Goal: Use online tool/utility: Utilize a website feature to perform a specific function

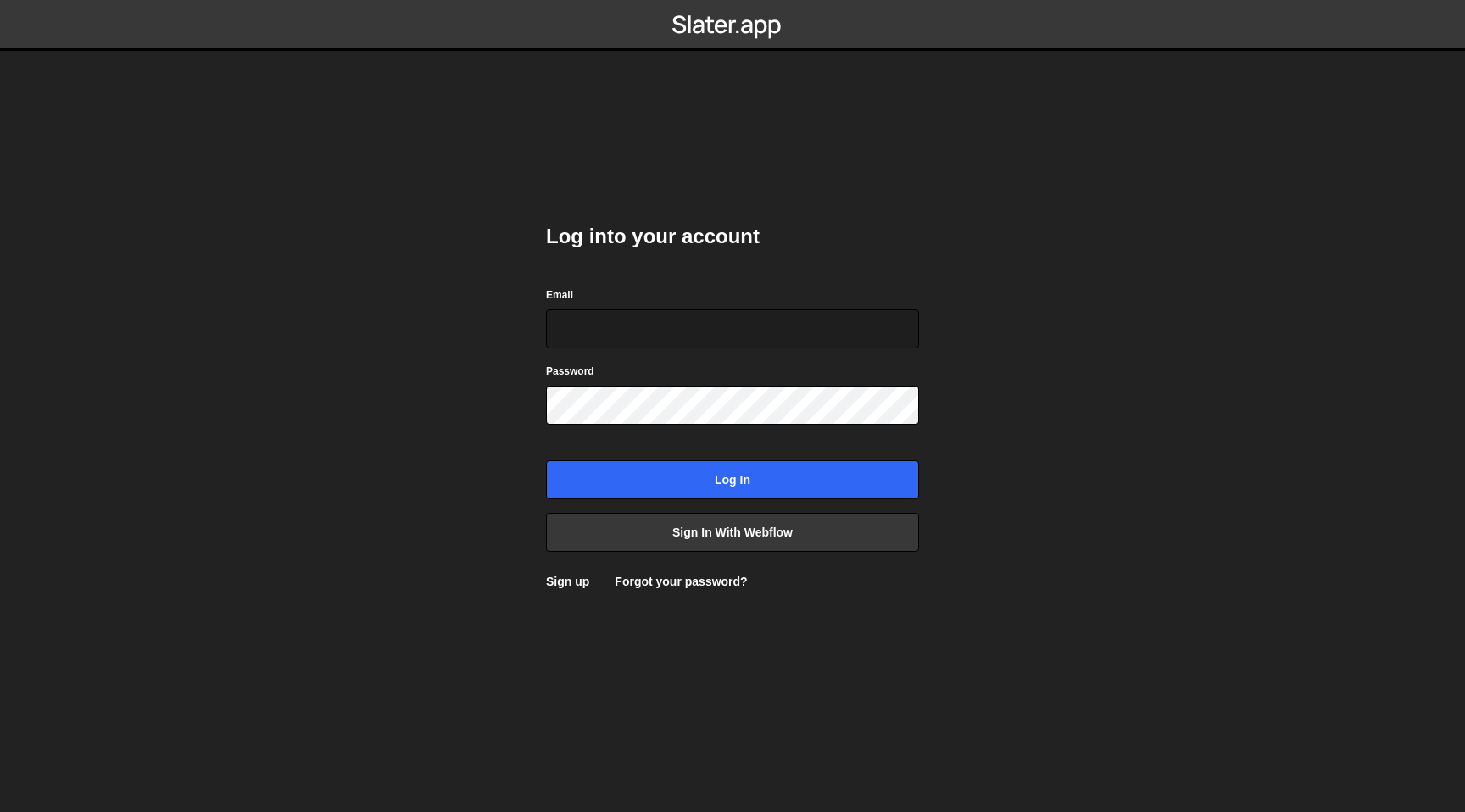
click at [732, 0] on com-1password-button at bounding box center [732, 0] width 0 height 0
type input "nick@eastcreatives.nl"
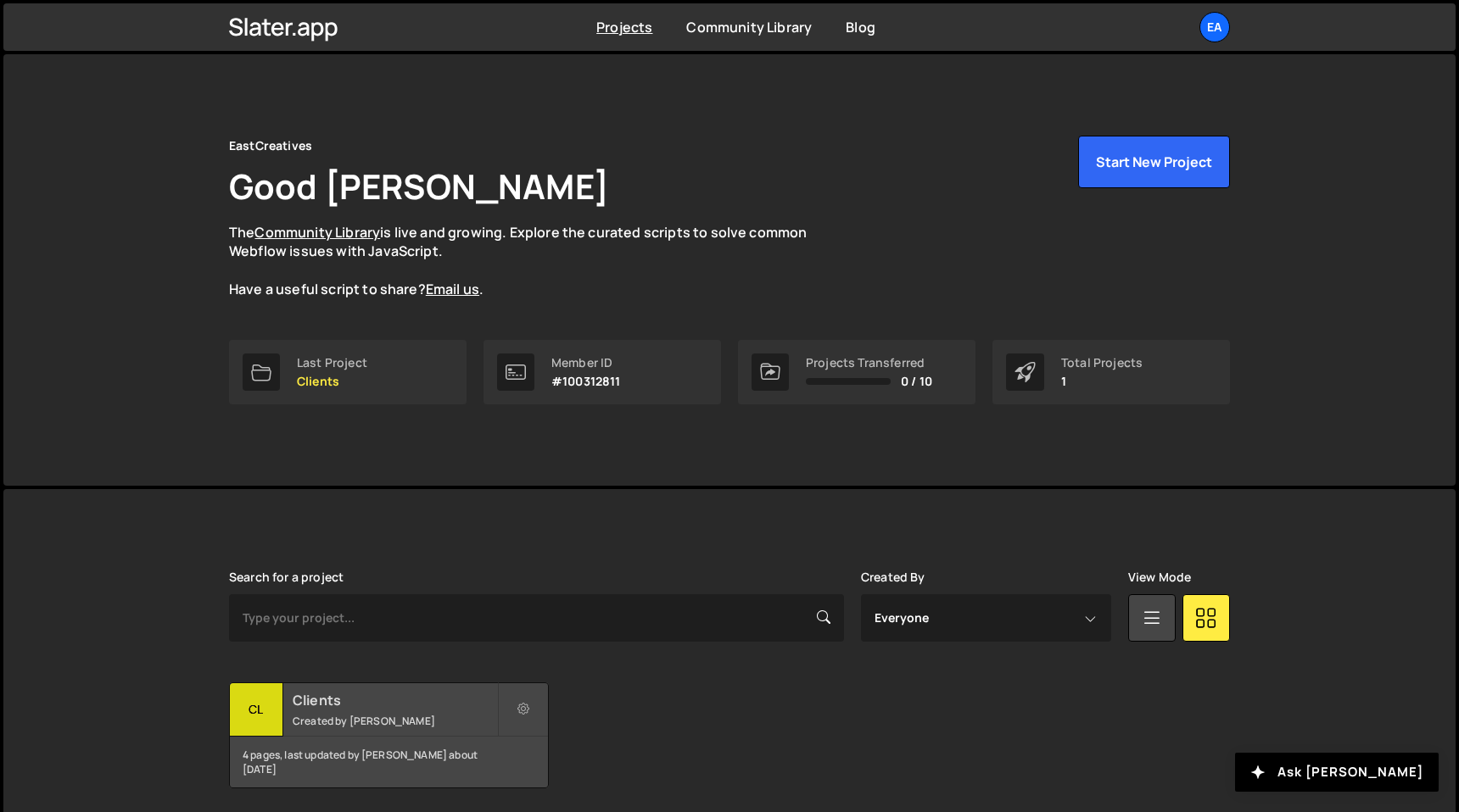
click at [398, 711] on div "Clients Created by [PERSON_NAME]" at bounding box center [389, 709] width 318 height 53
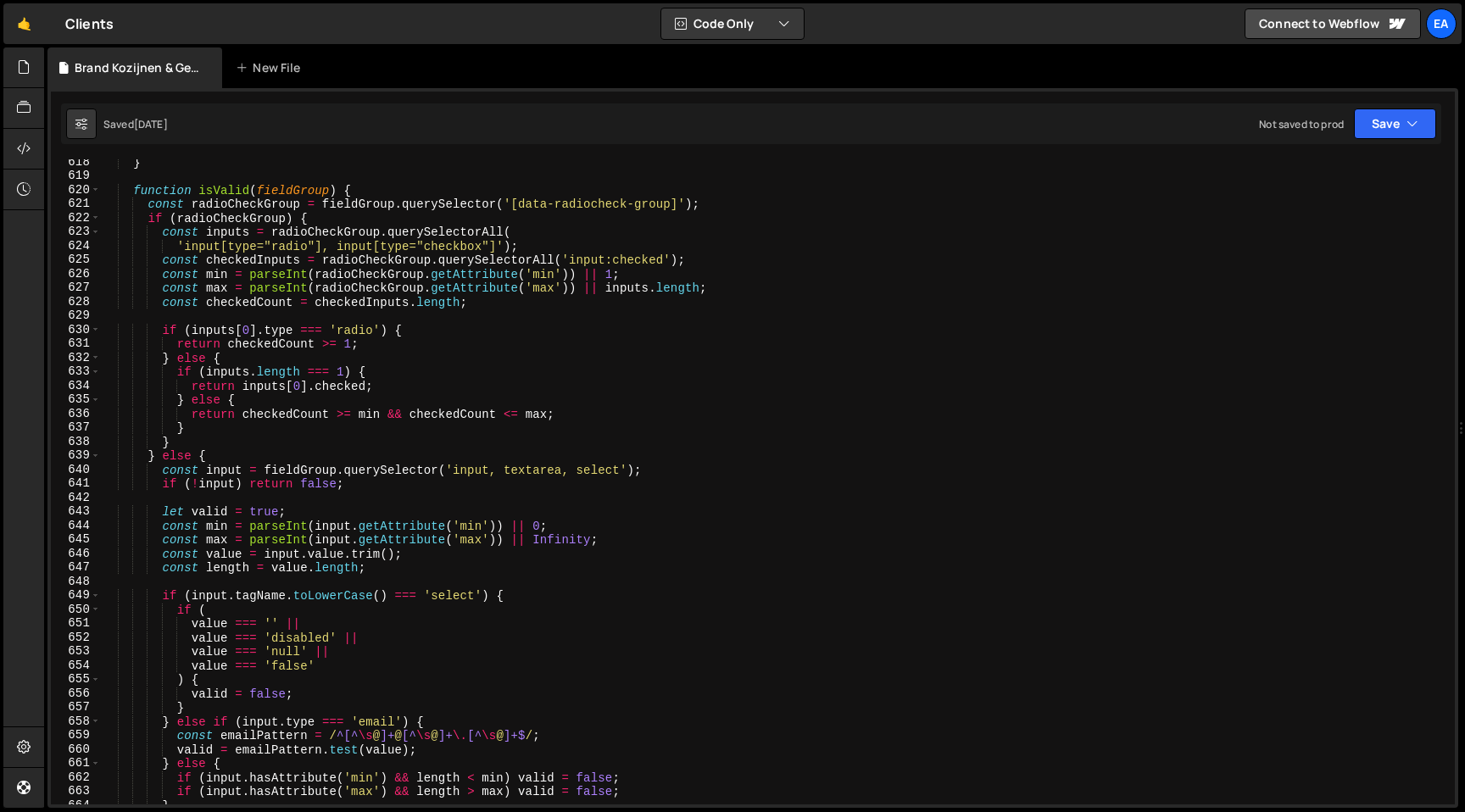
scroll to position [8595, 0]
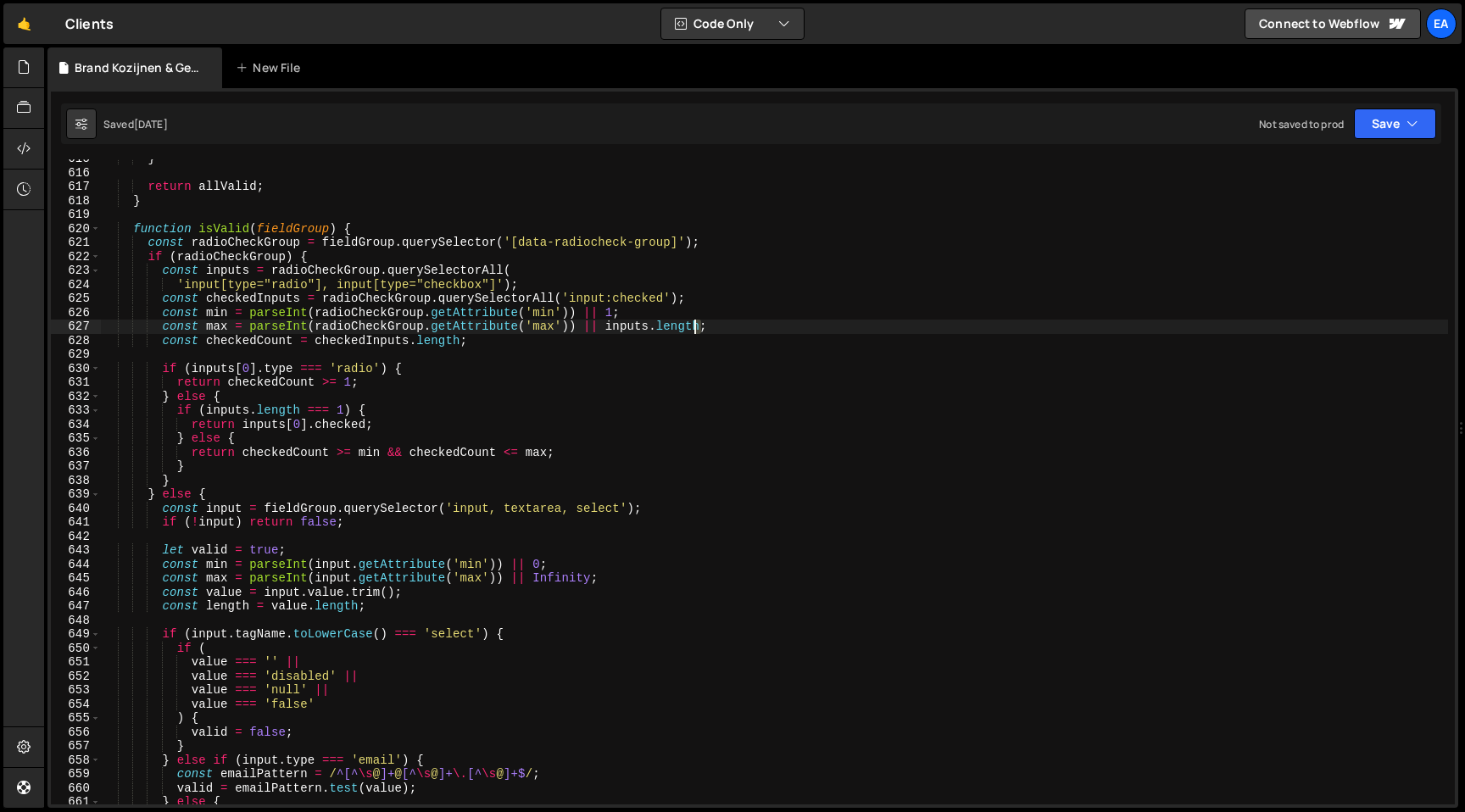
click at [696, 331] on div "} return allValid ; } function isValid ( fieldGroup ) { const radioCheckGroup =…" at bounding box center [774, 488] width 1347 height 673
click at [605, 328] on div "} return allValid ; } function isValid ( fieldGroup ) { const radioCheckGroup =…" at bounding box center [774, 488] width 1347 height 673
drag, startPoint x: 608, startPoint y: 330, endPoint x: 701, endPoint y: 330, distance: 93.0
click at [701, 330] on div "} return allValid ; } function isValid ( fieldGroup ) { const radioCheckGroup =…" at bounding box center [774, 488] width 1347 height 673
click at [768, 447] on div "} return allValid ; } function isValid ( fieldGroup ) { const radioCheckGroup =…" at bounding box center [774, 488] width 1347 height 673
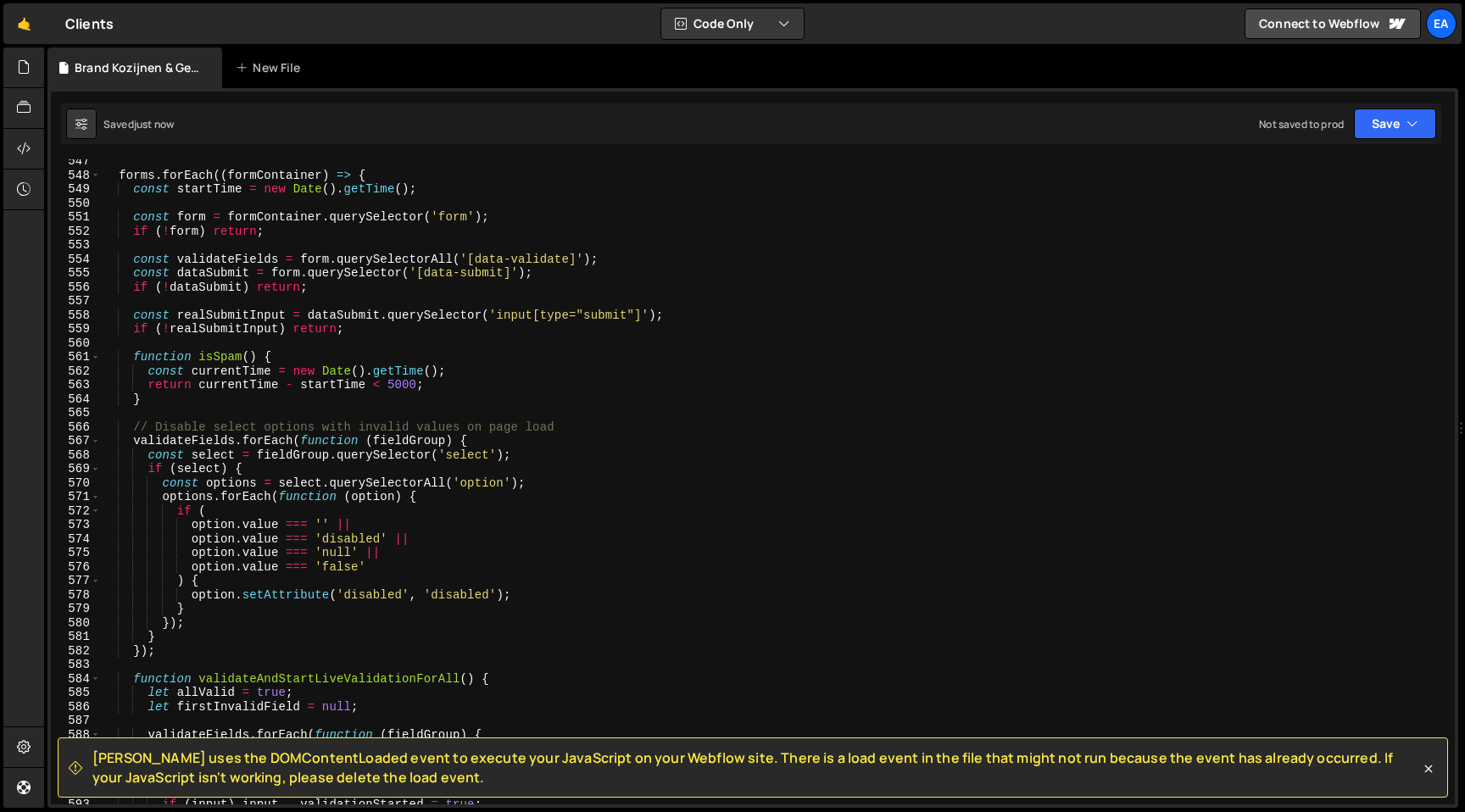
scroll to position [7298, 0]
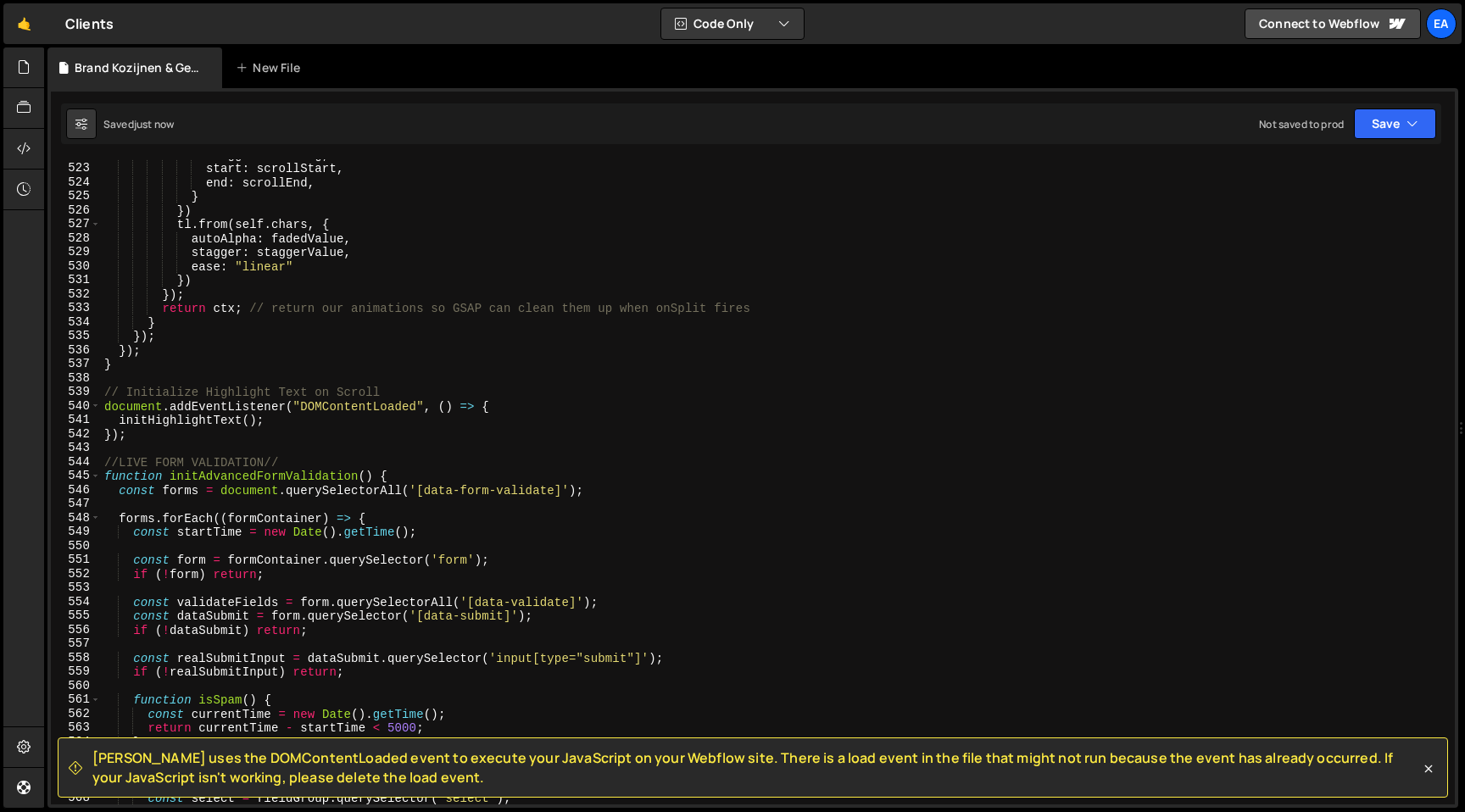
type textarea "return checkedCount >= min && checkedCount <= max;"
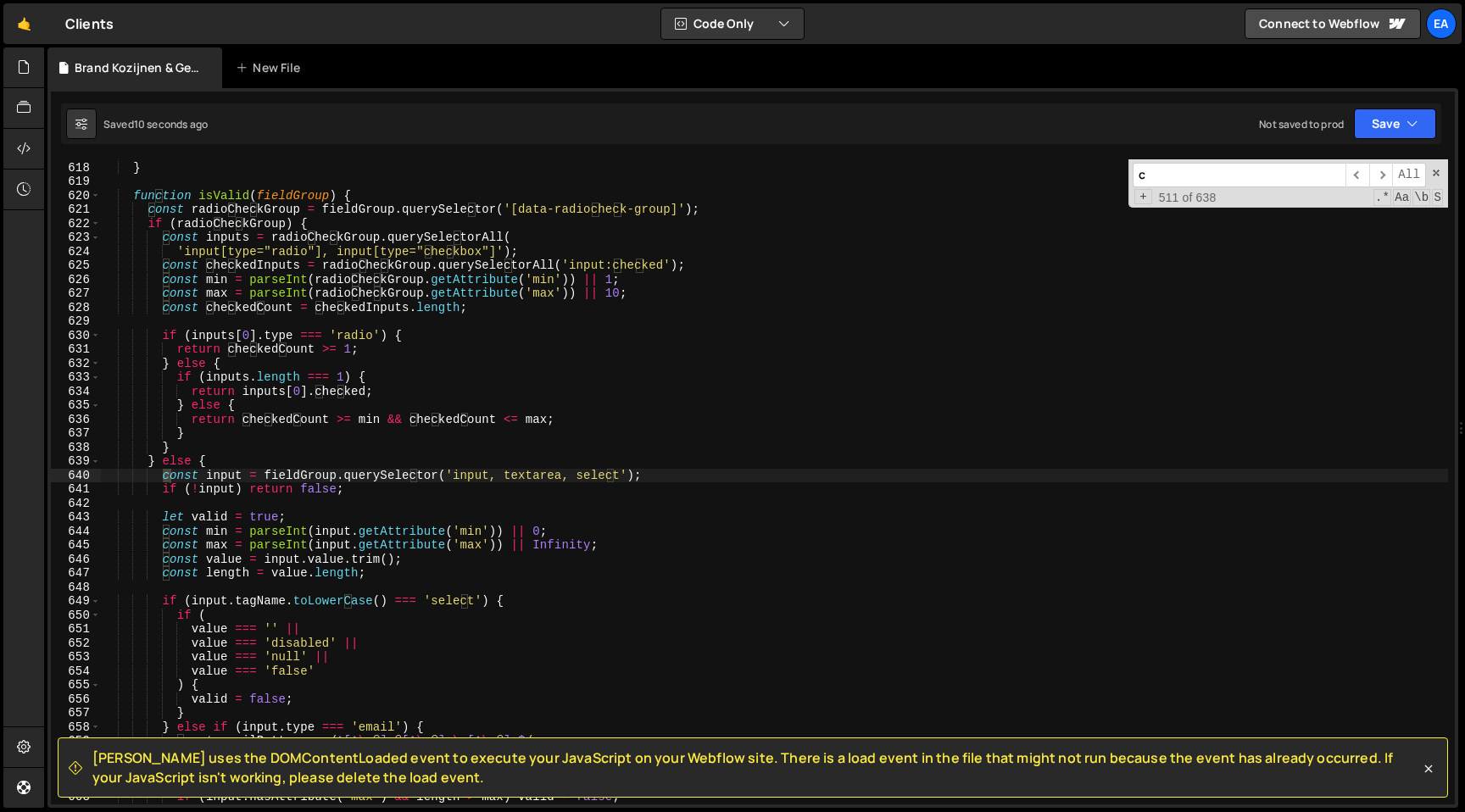
scroll to position [9271, 0]
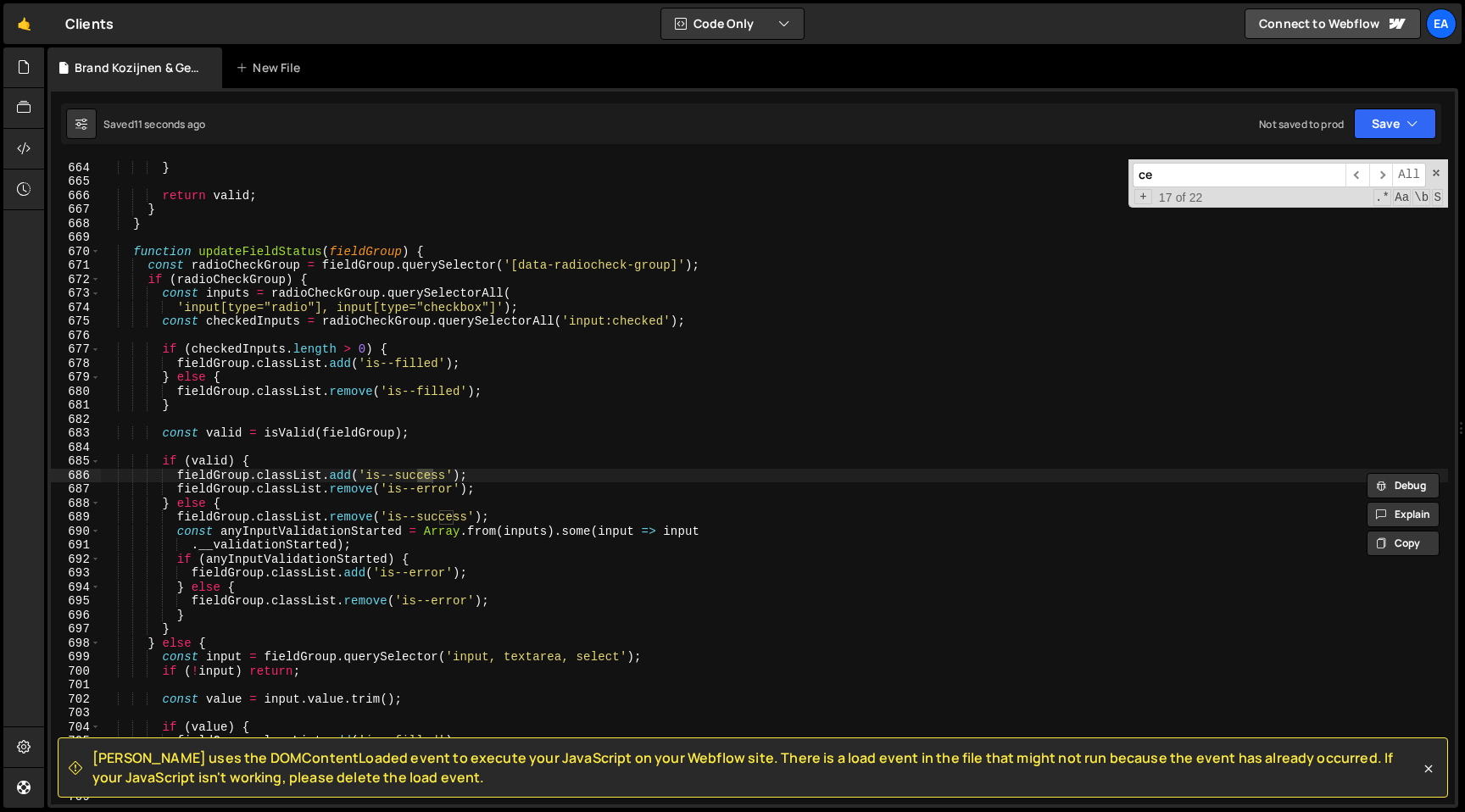
type input "c"
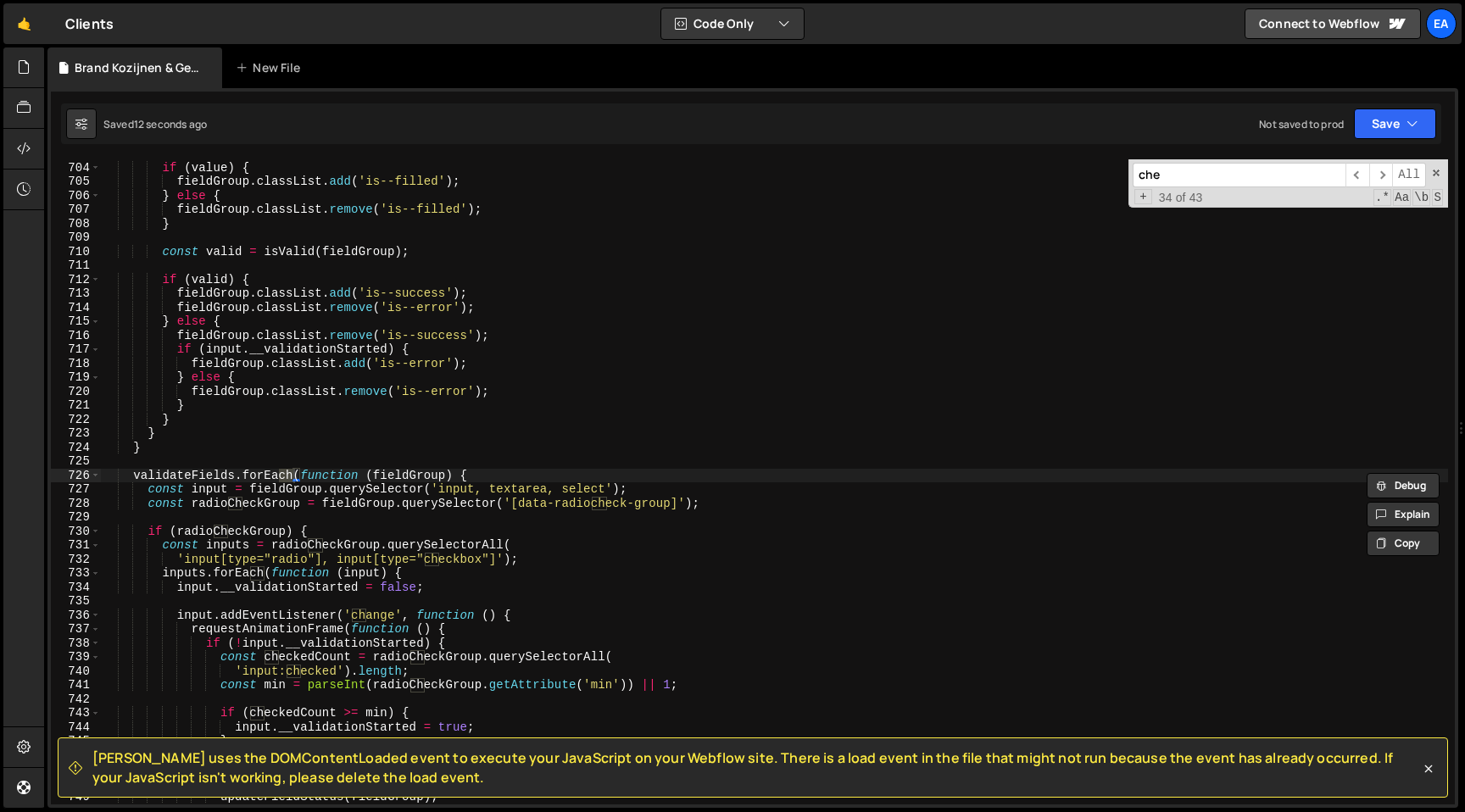
scroll to position [9830, 0]
click at [1383, 181] on span "​" at bounding box center [1380, 174] width 23 height 24
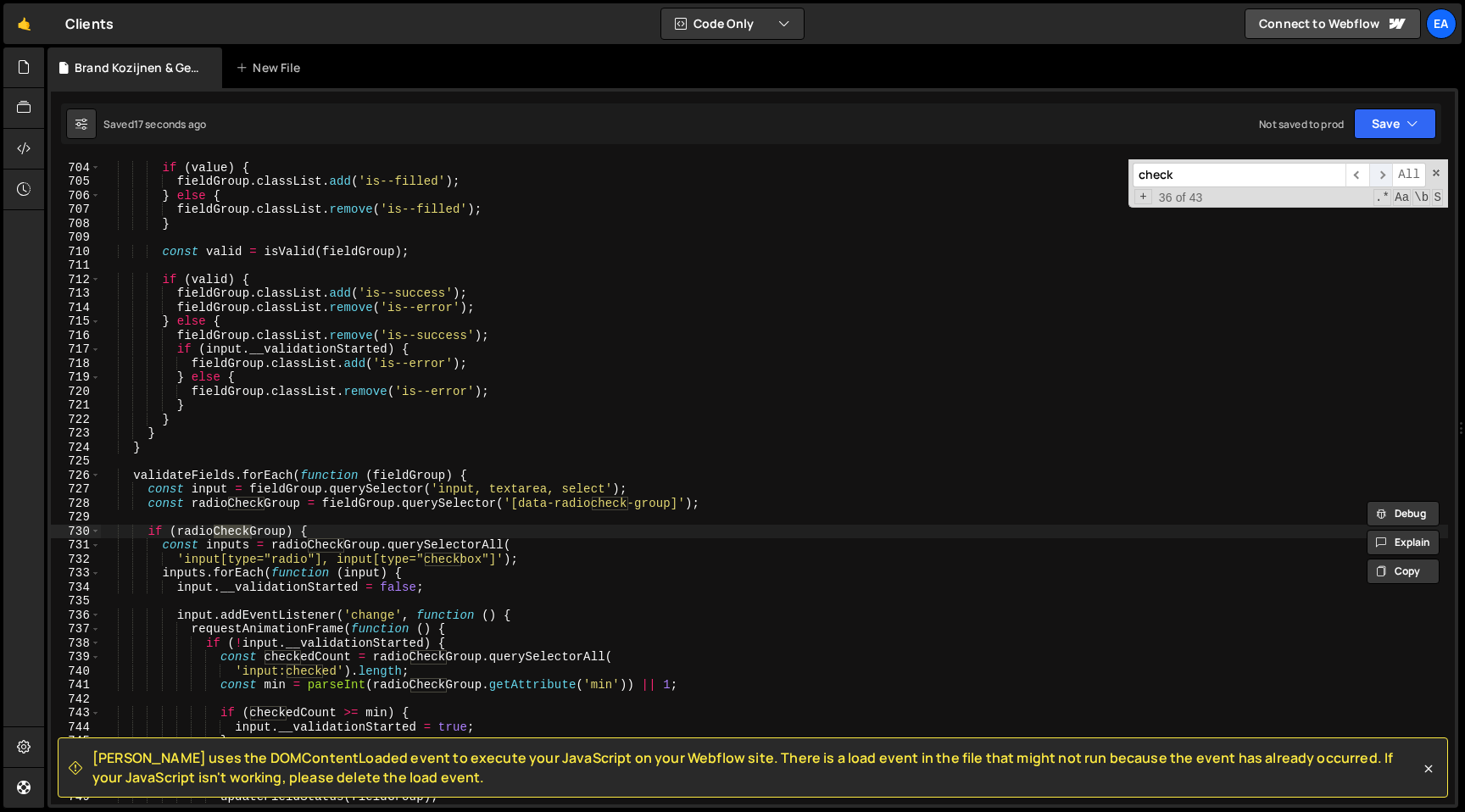
click at [1383, 181] on span "​" at bounding box center [1380, 174] width 23 height 24
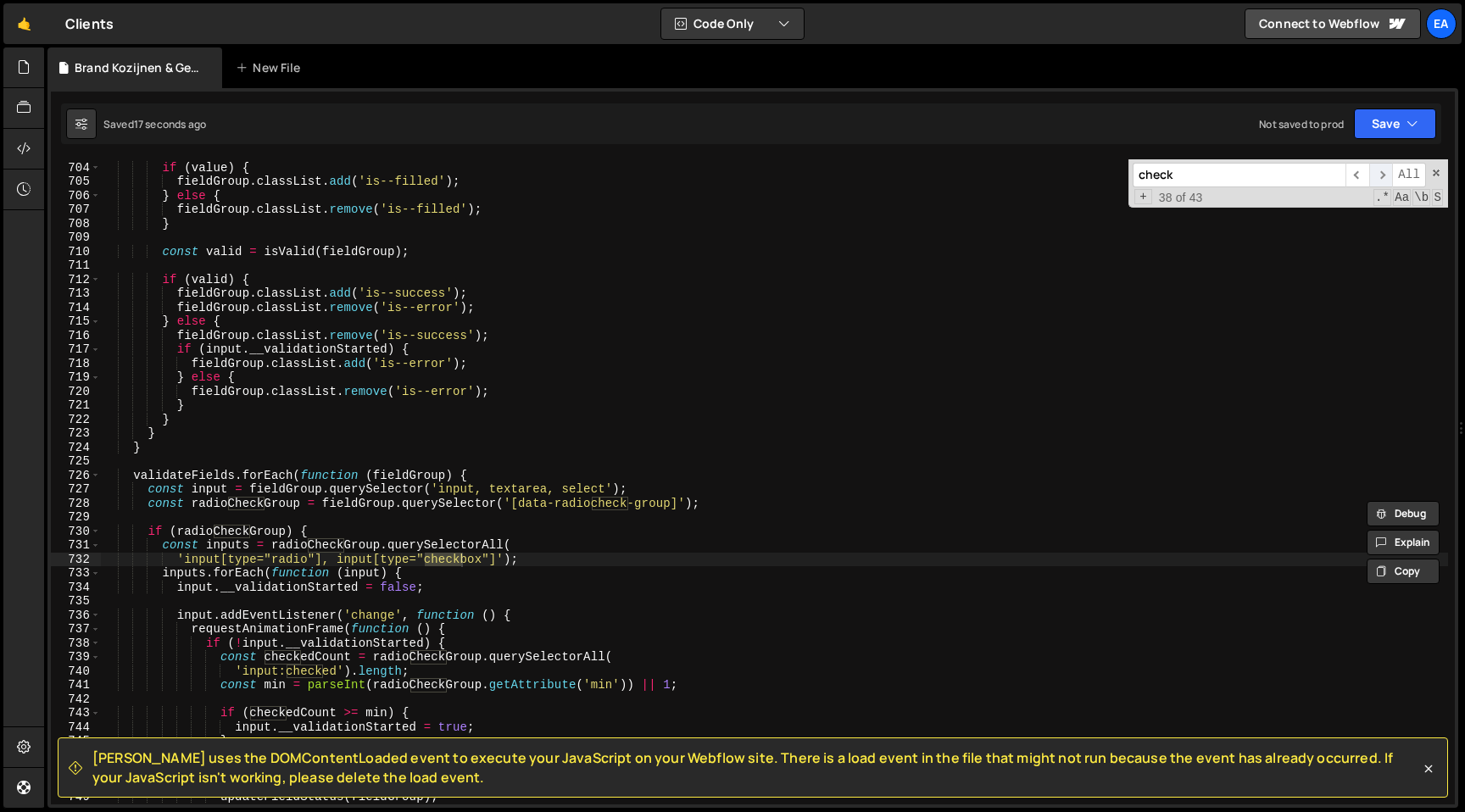
click at [1383, 181] on span "​" at bounding box center [1380, 174] width 23 height 24
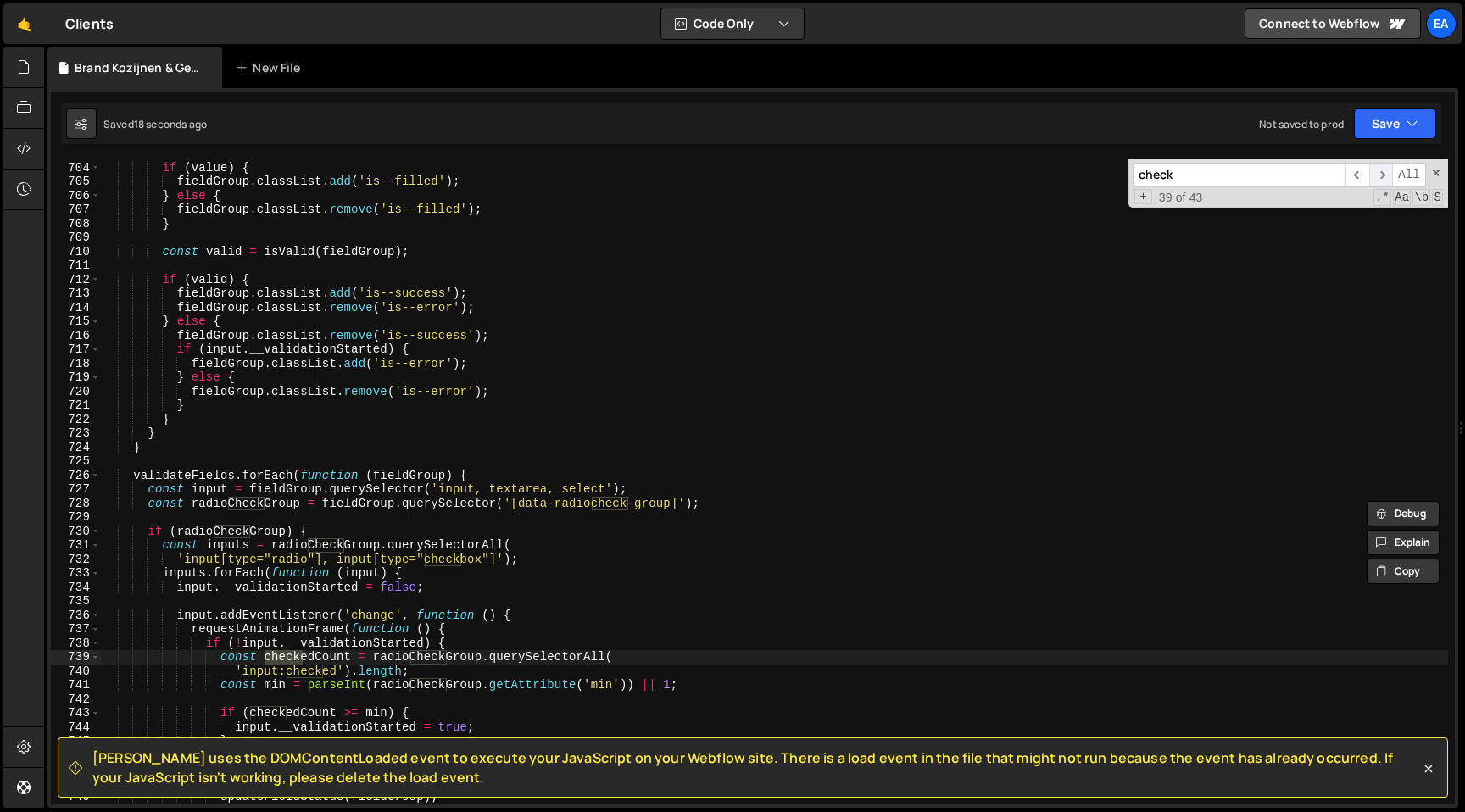
click at [1383, 181] on span "​" at bounding box center [1380, 174] width 23 height 24
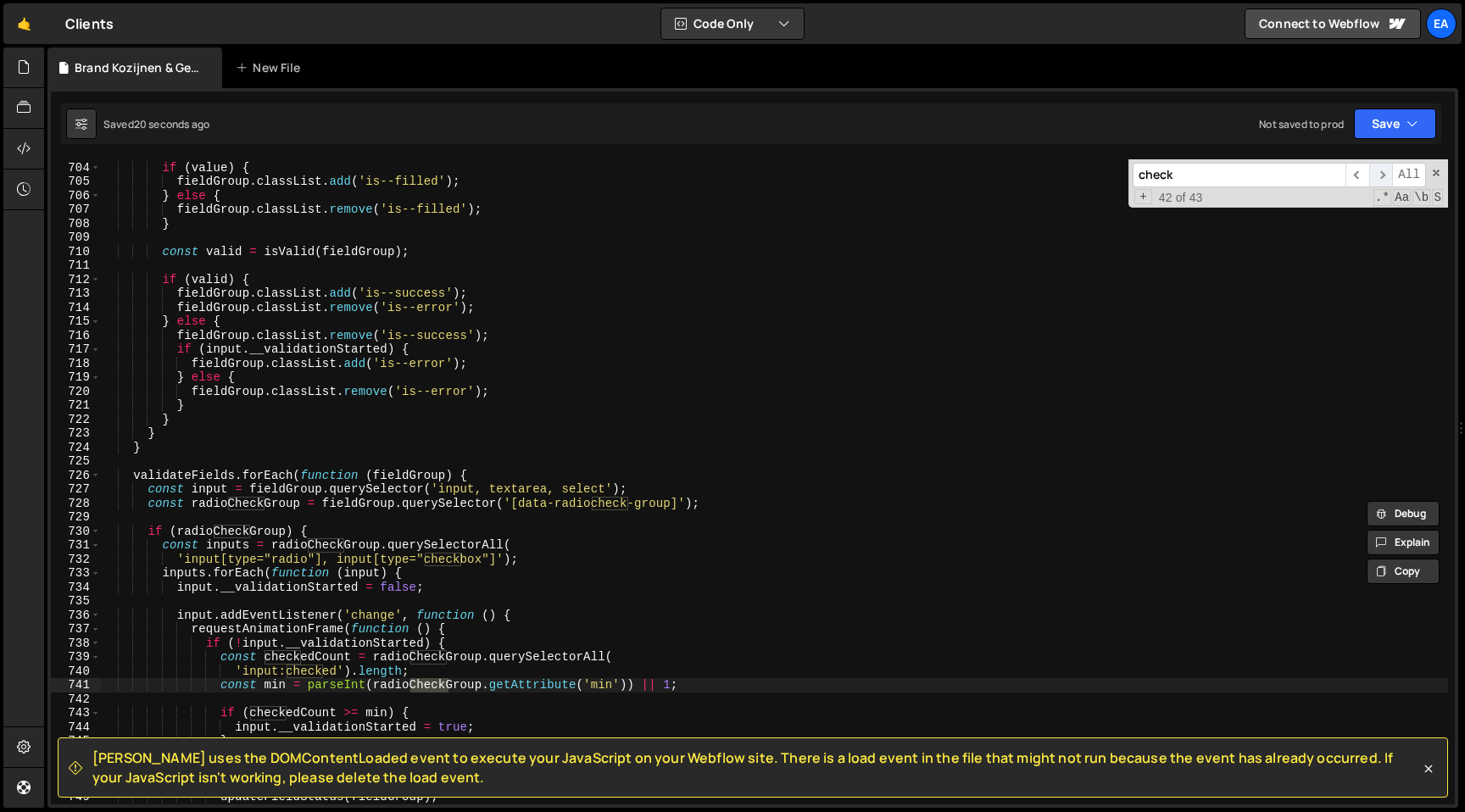
click at [1383, 181] on span "​" at bounding box center [1380, 174] width 23 height 24
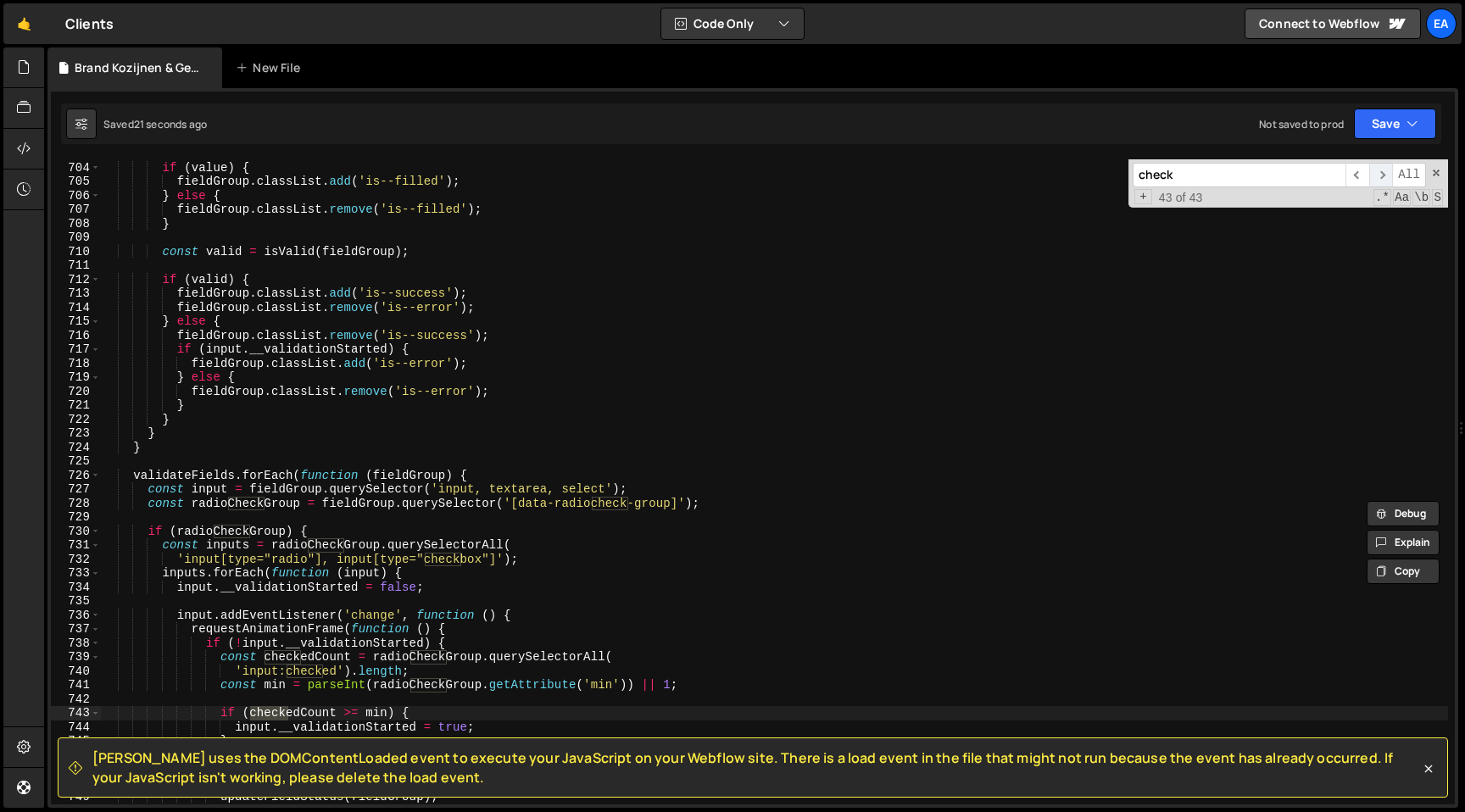
click at [1383, 181] on span "​" at bounding box center [1380, 174] width 23 height 24
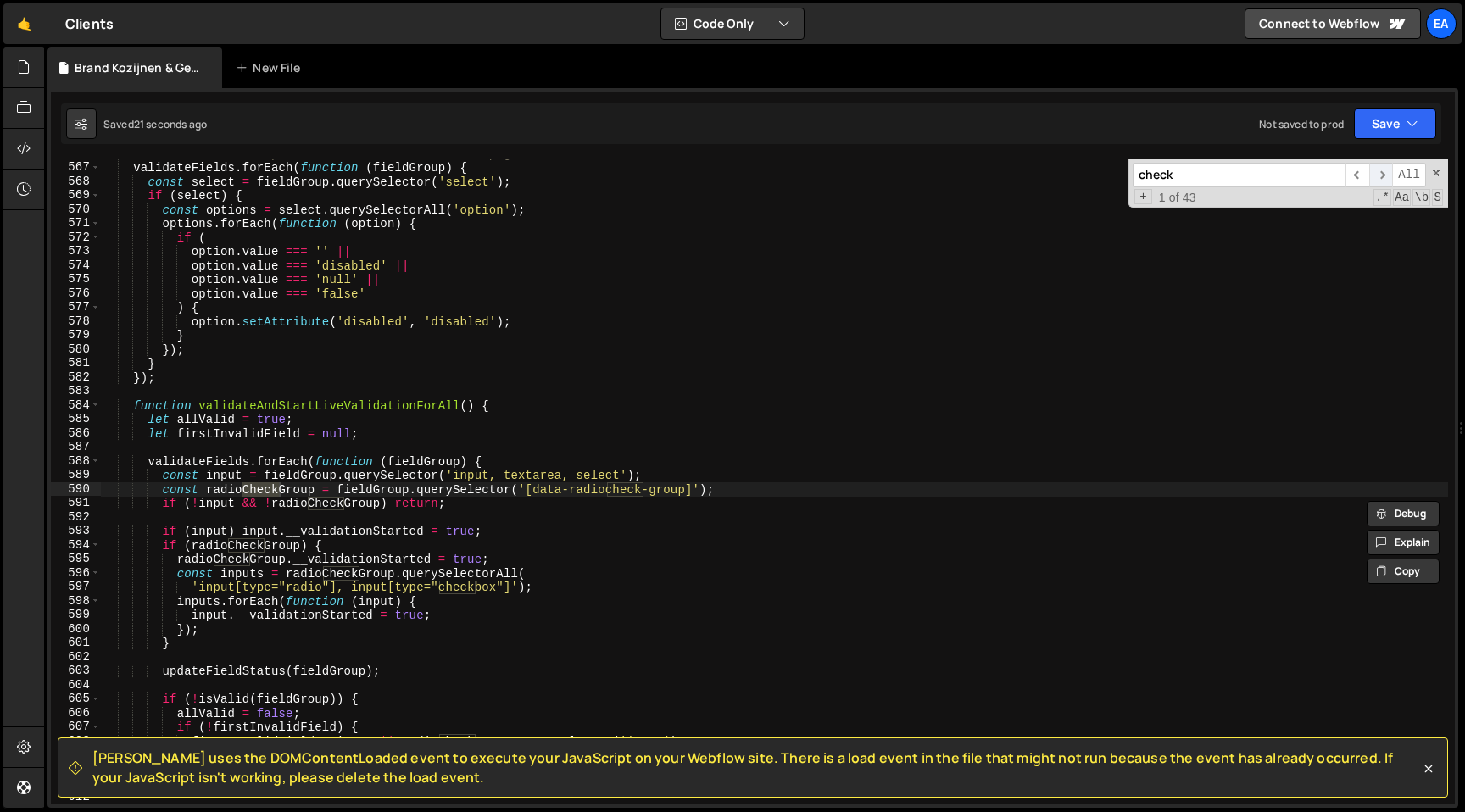
scroll to position [7915, 0]
click at [1383, 181] on span "​" at bounding box center [1380, 174] width 23 height 24
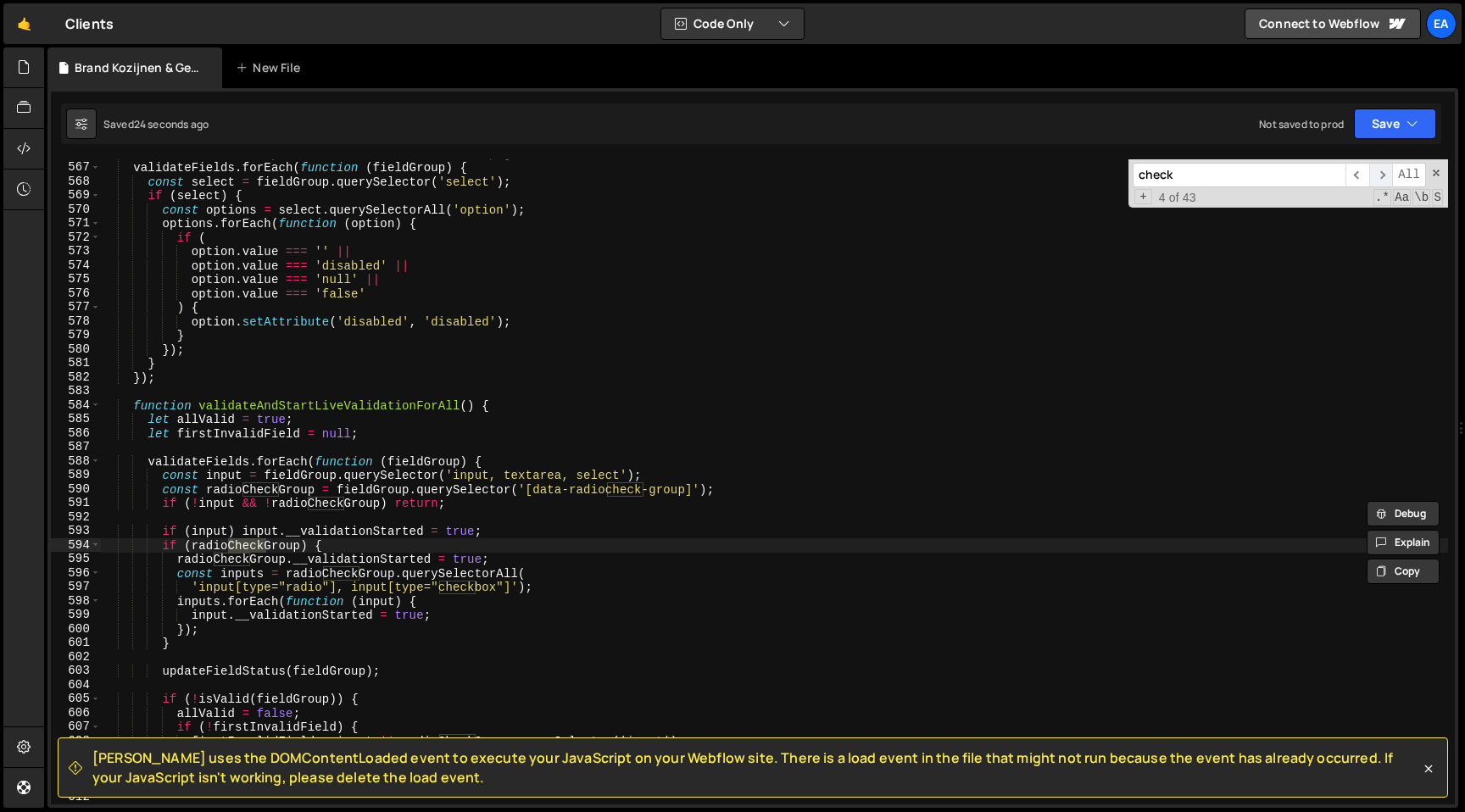
click at [1383, 181] on span "​" at bounding box center [1380, 174] width 23 height 24
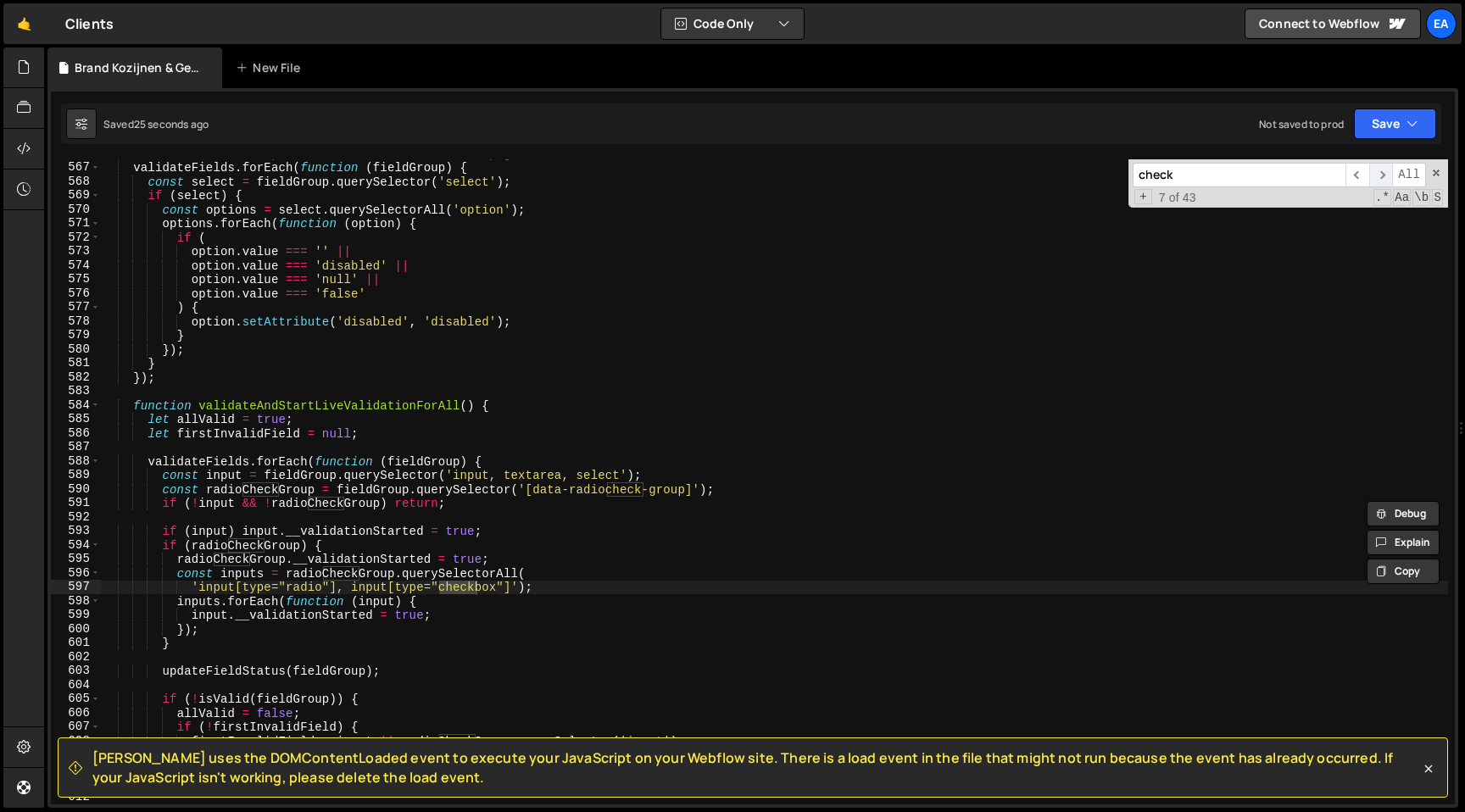
click at [1383, 181] on span "​" at bounding box center [1380, 174] width 23 height 24
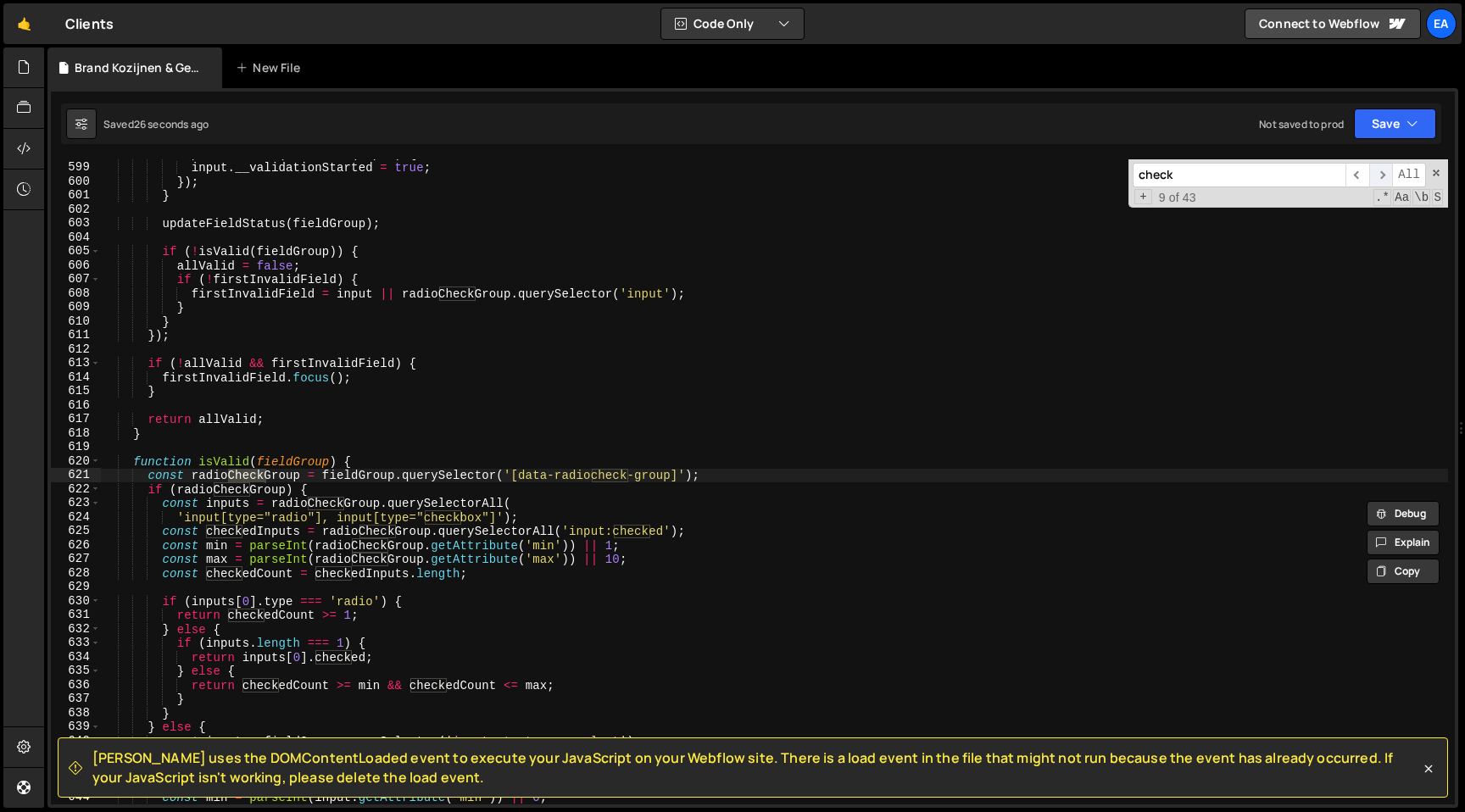
scroll to position [8363, 0]
click at [1383, 181] on span "​" at bounding box center [1380, 174] width 23 height 24
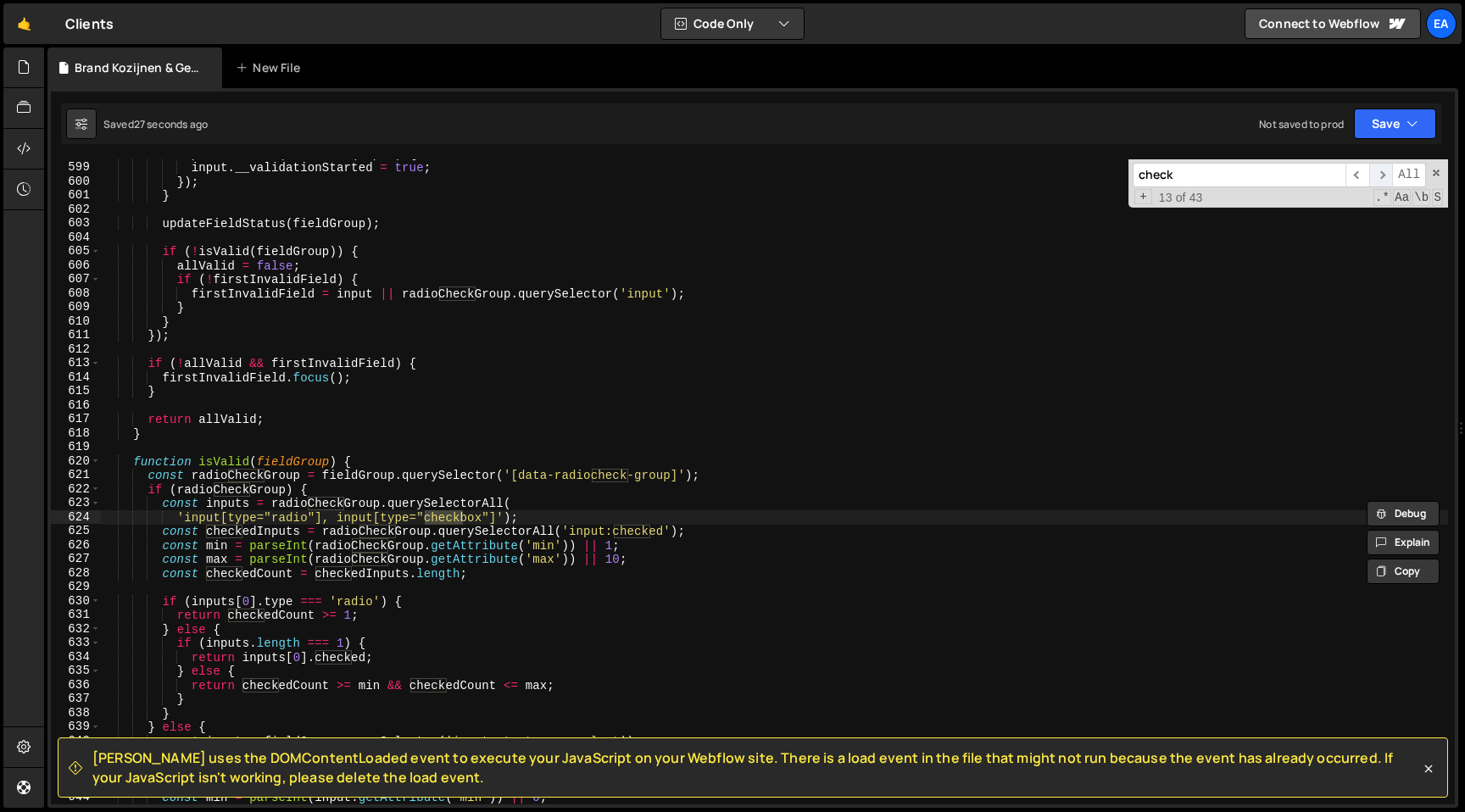
click at [1383, 181] on span "​" at bounding box center [1380, 174] width 23 height 24
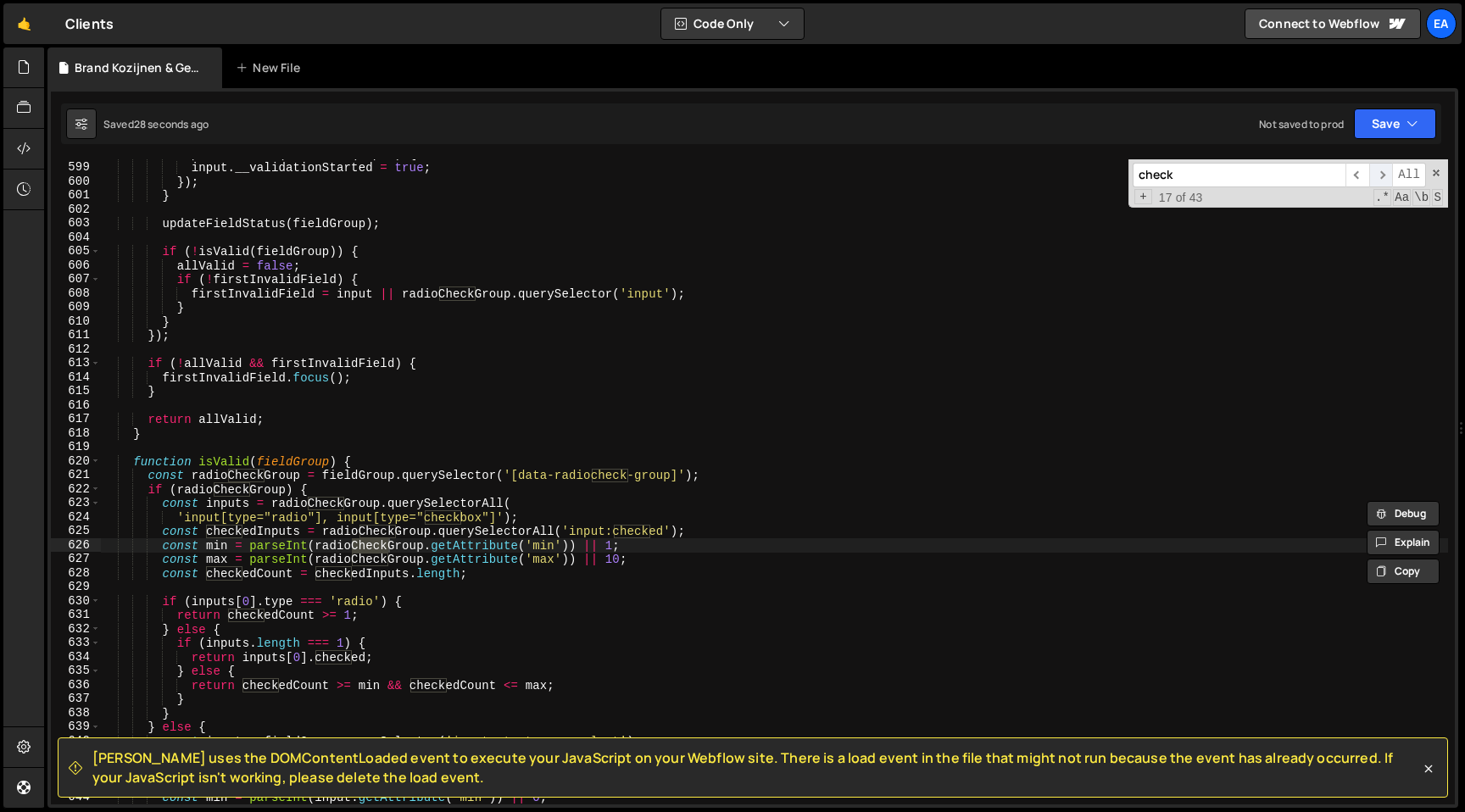
click at [1383, 181] on span "​" at bounding box center [1380, 174] width 23 height 24
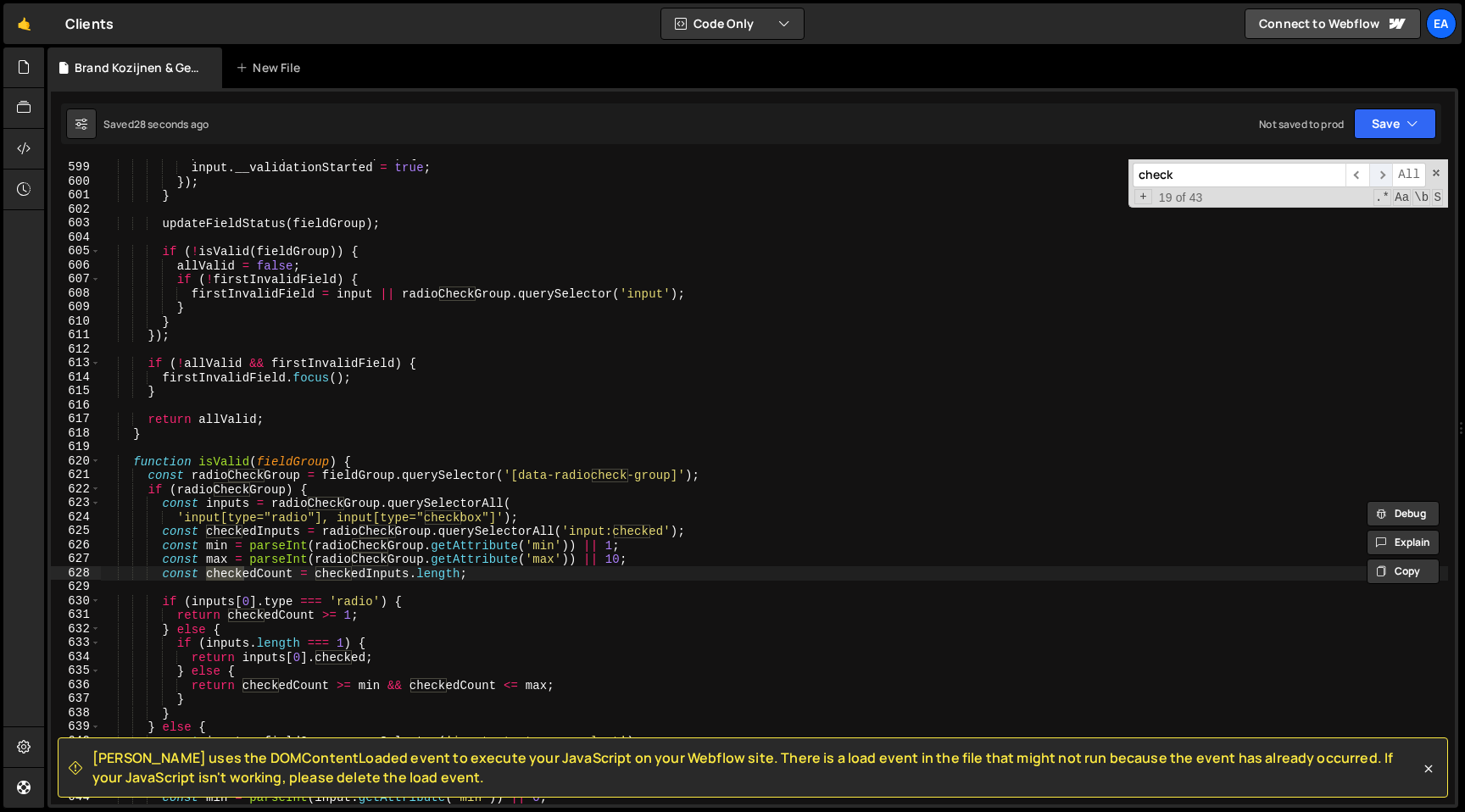
click at [1383, 181] on span "​" at bounding box center [1380, 174] width 23 height 24
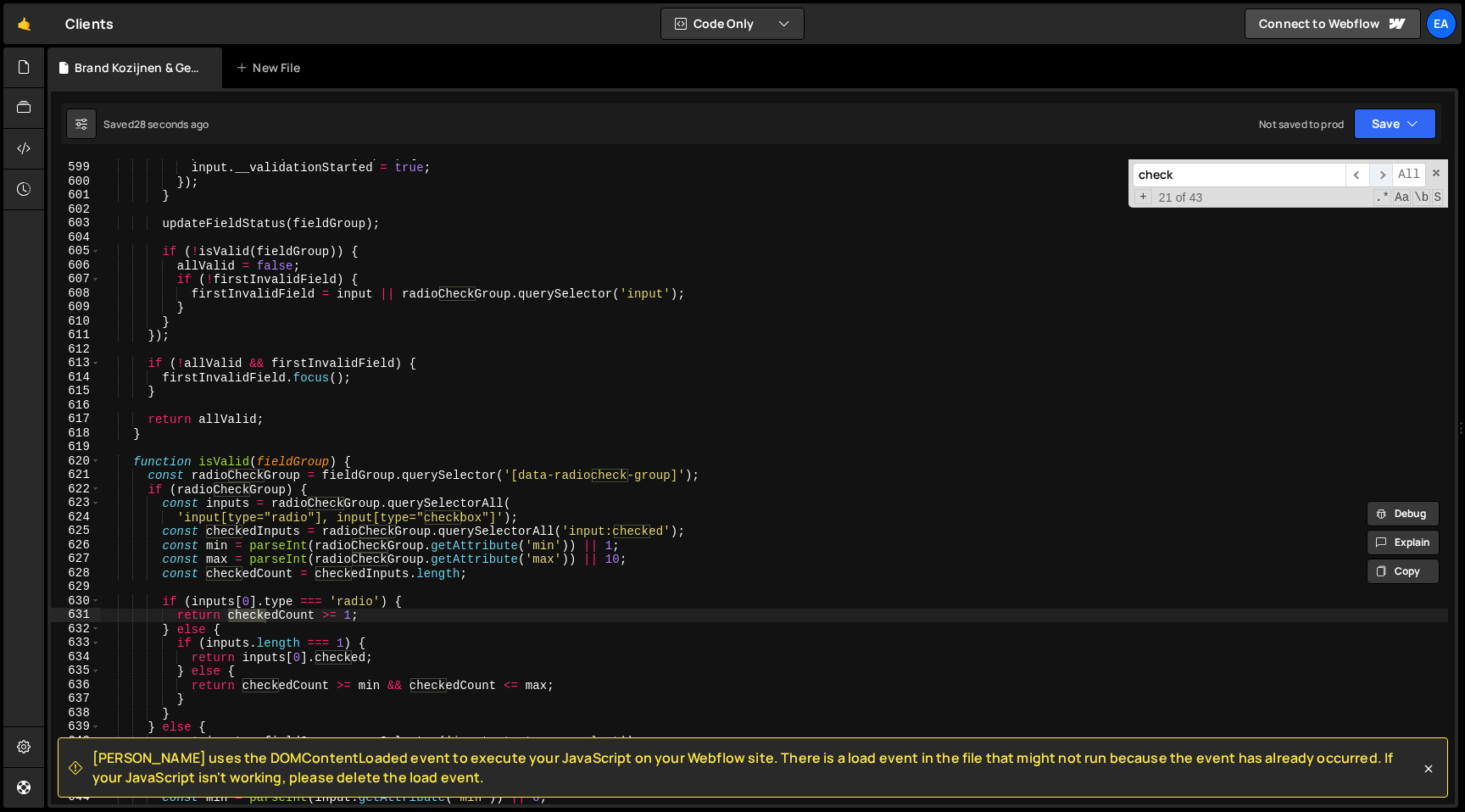
click at [1383, 181] on span "​" at bounding box center [1380, 174] width 23 height 24
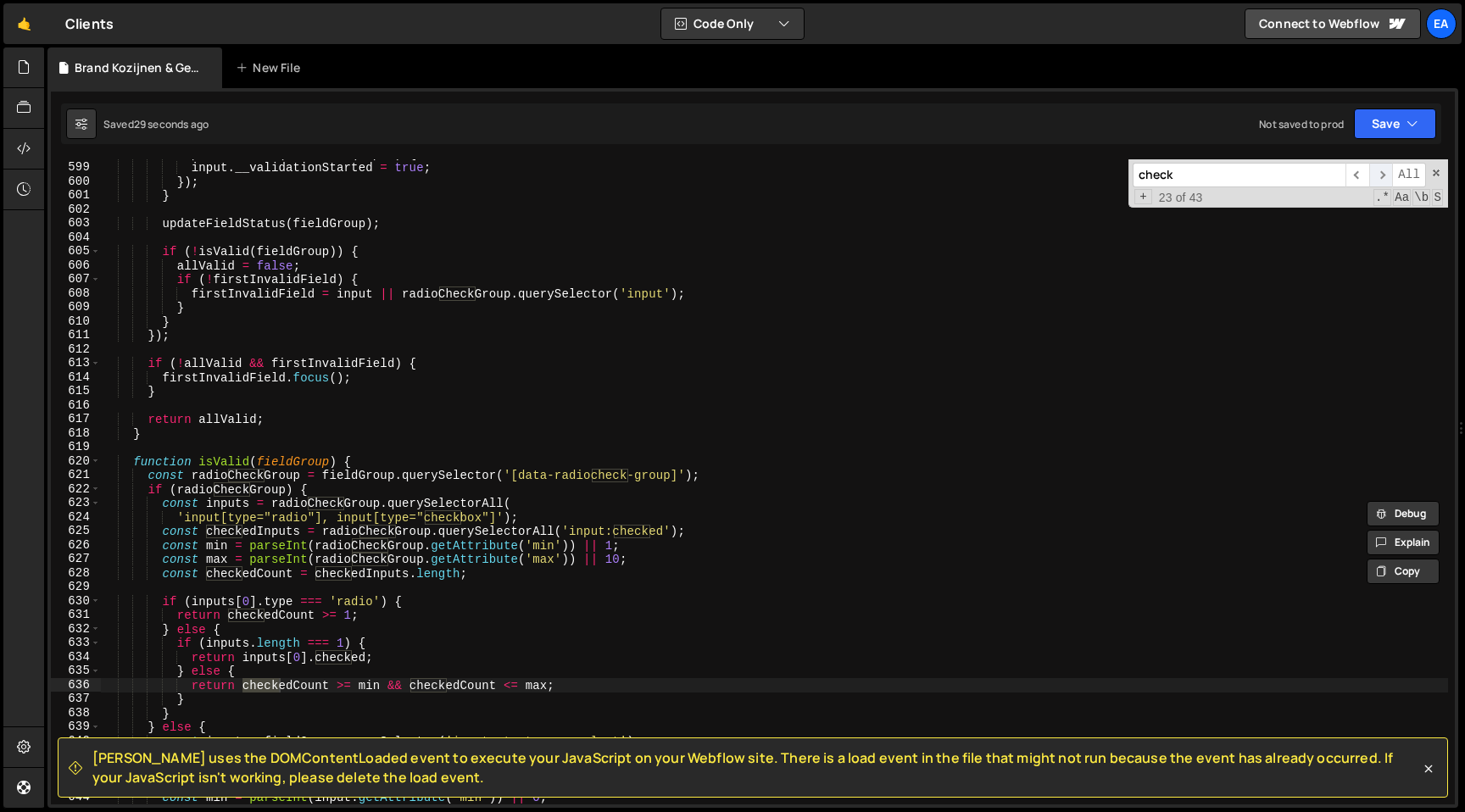
click at [1383, 181] on span "​" at bounding box center [1380, 174] width 23 height 24
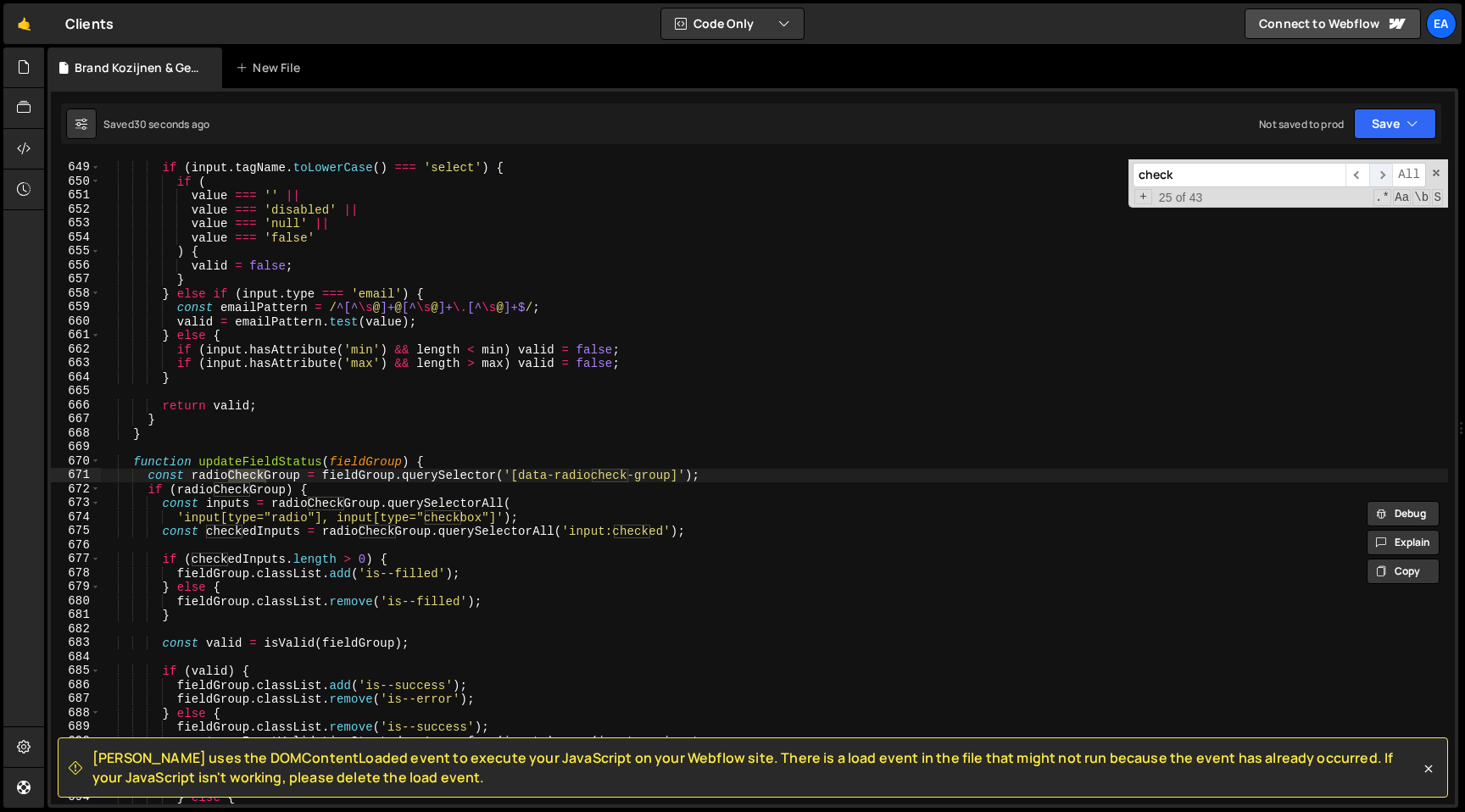
click at [1383, 181] on span "​" at bounding box center [1380, 174] width 23 height 24
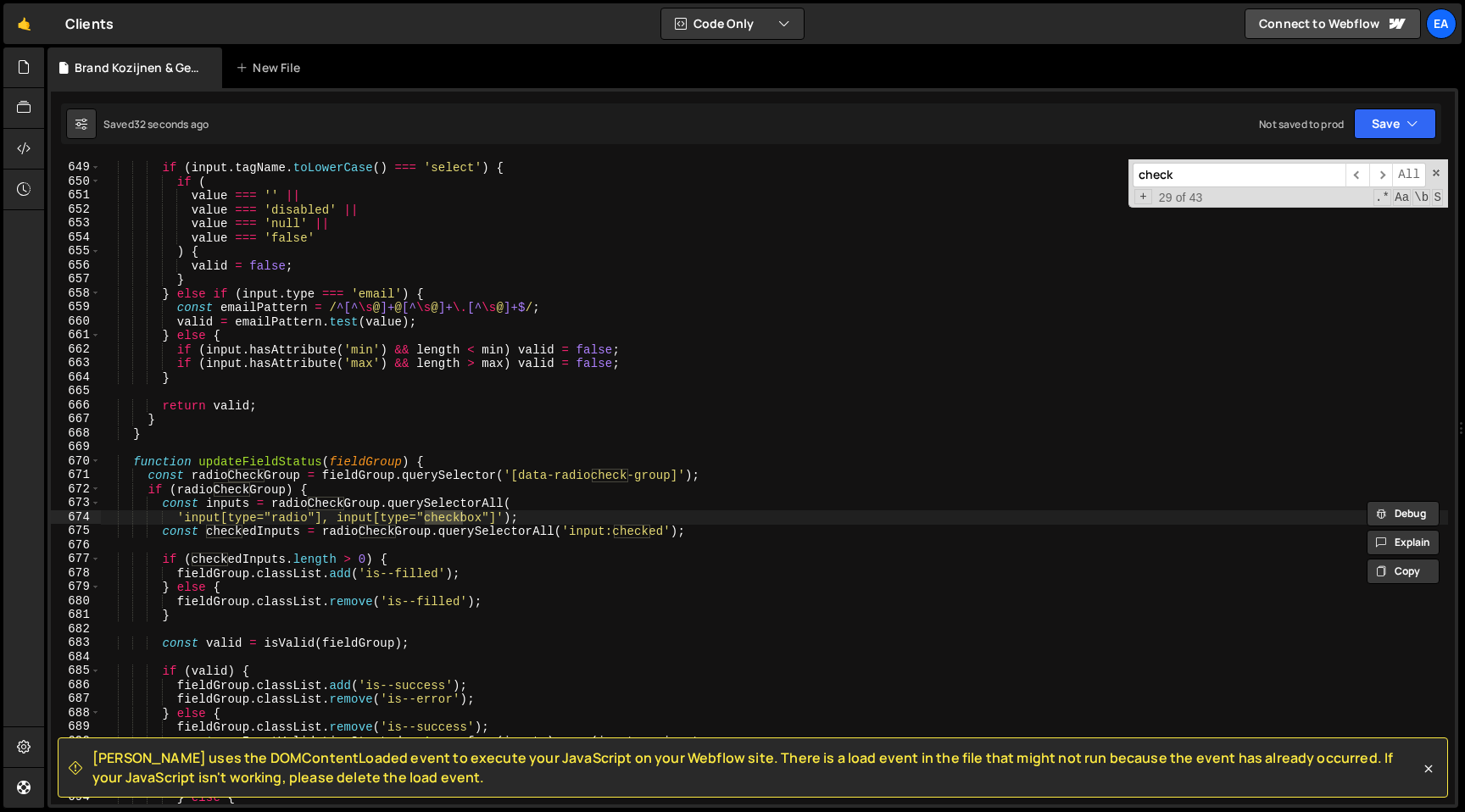
click at [1240, 181] on input "check" at bounding box center [1239, 174] width 212 height 24
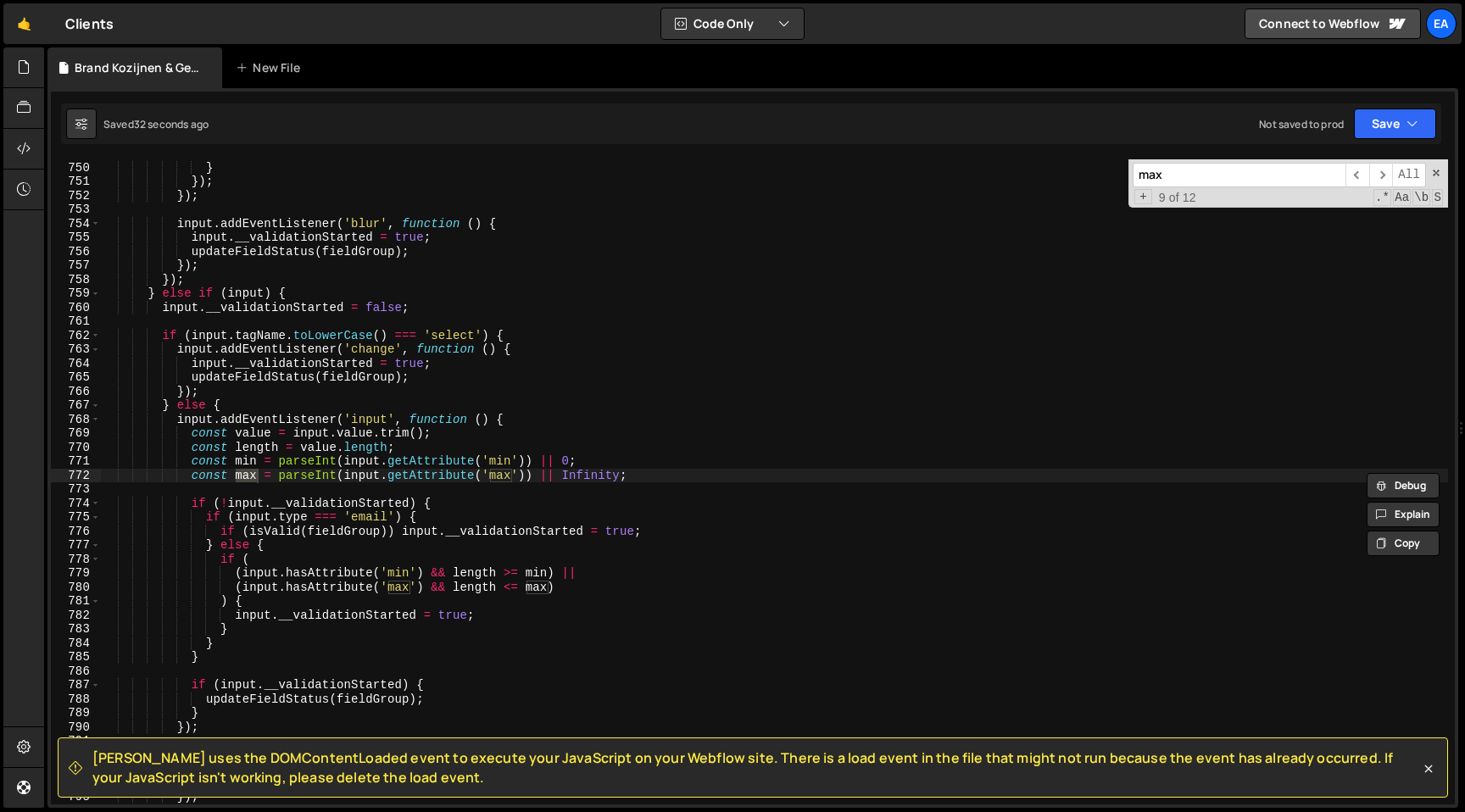
scroll to position [10474, 0]
type input "max"
click at [1380, 174] on span "​" at bounding box center [1380, 174] width 23 height 24
click at [1353, 173] on span "​" at bounding box center [1356, 174] width 23 height 24
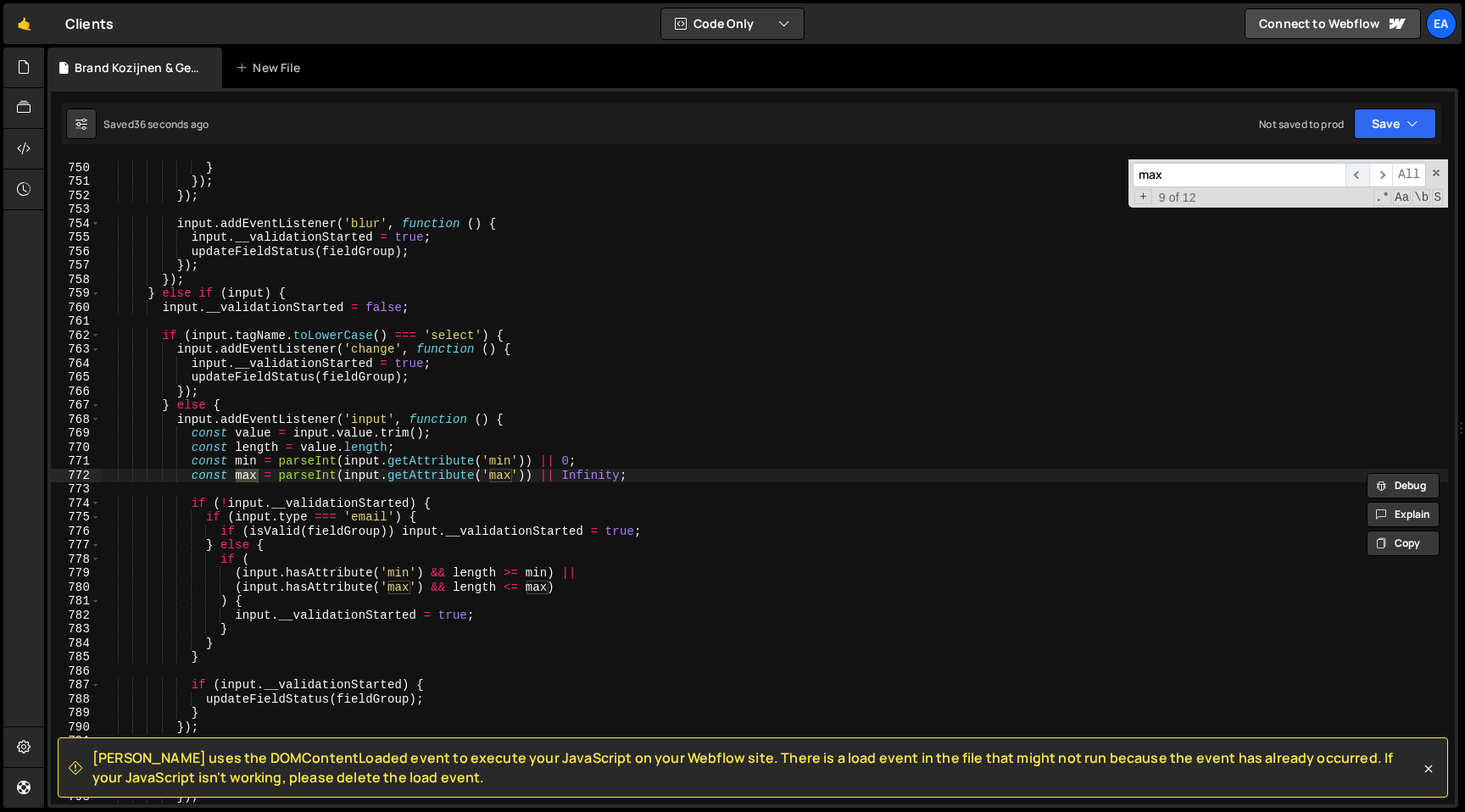
scroll to position [8935, 0]
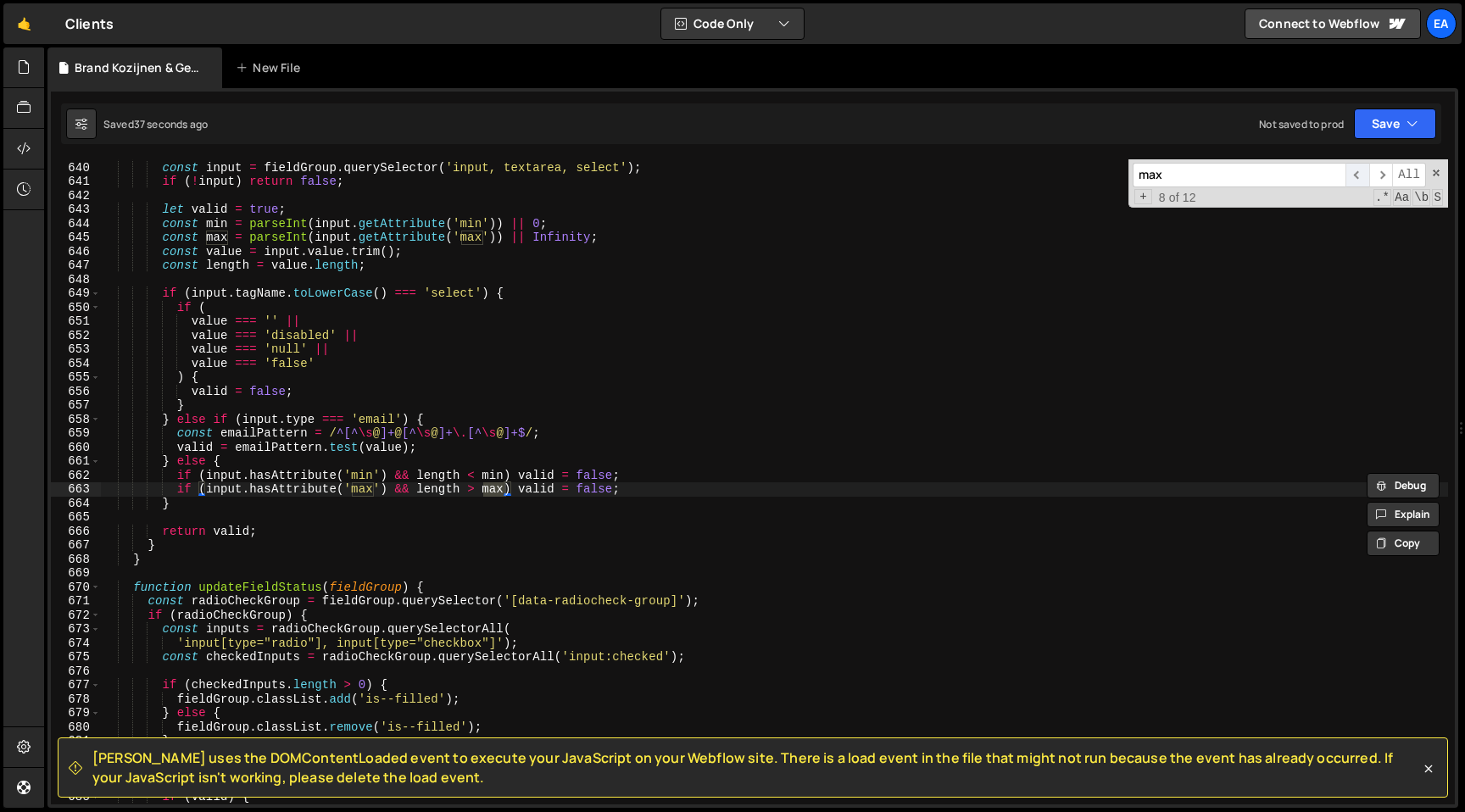
click at [1353, 173] on span "​" at bounding box center [1356, 174] width 23 height 24
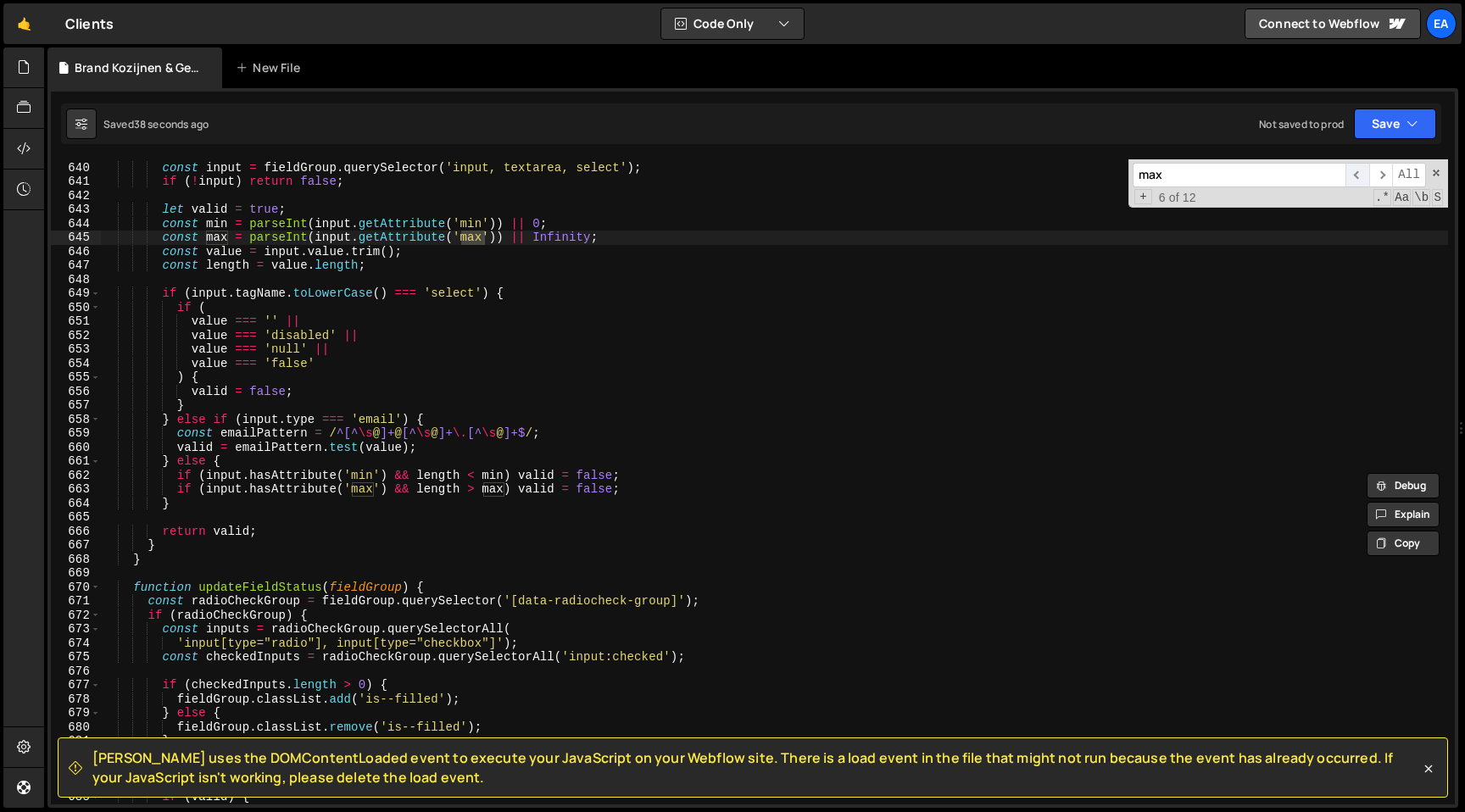
click at [1353, 173] on span "​" at bounding box center [1356, 174] width 23 height 24
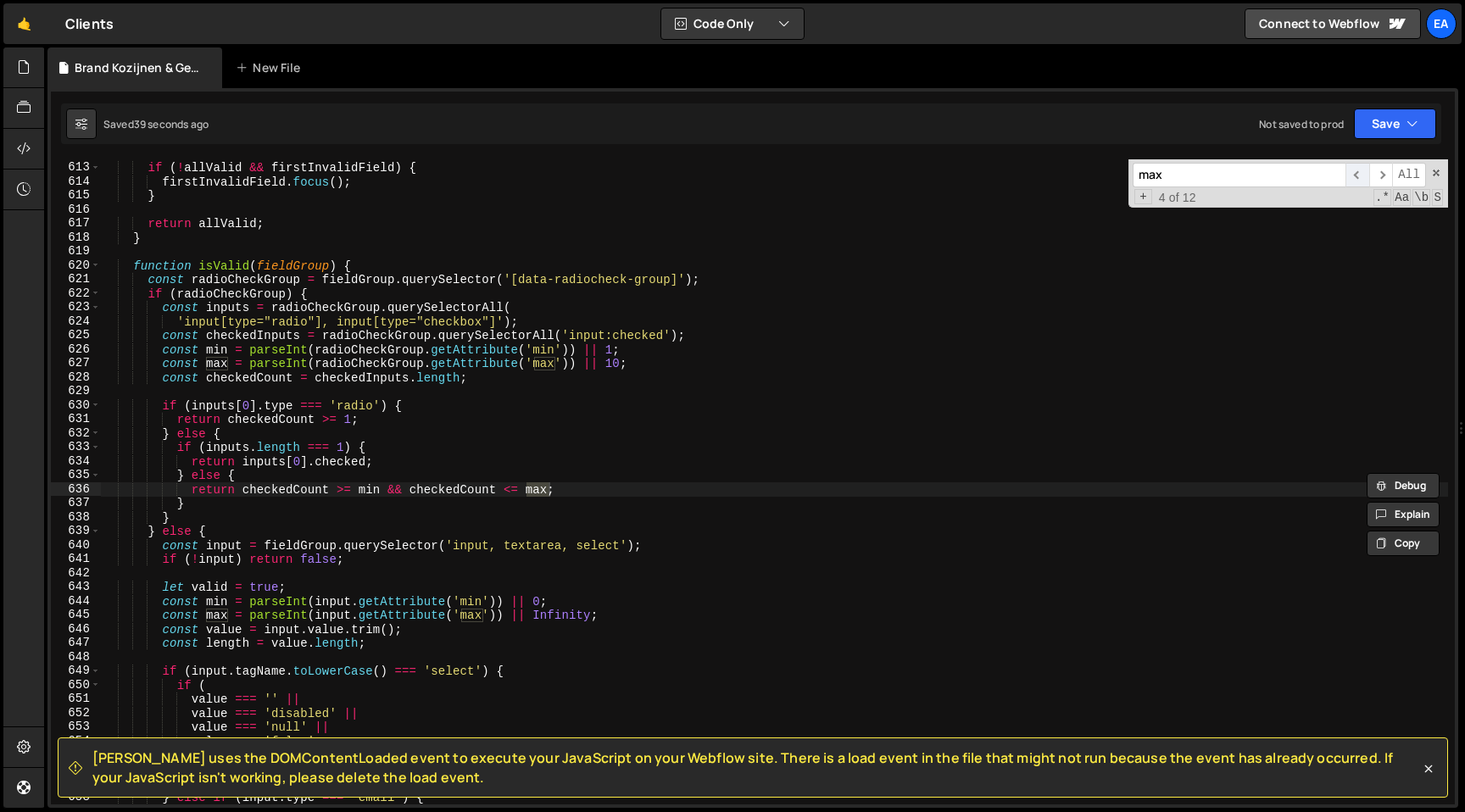
click at [1353, 173] on span "​" at bounding box center [1356, 174] width 23 height 24
click at [621, 365] on div "if ( ! allValid && firstInvalidField ) { firstInvalidField . focus ( ) ; } retu…" at bounding box center [774, 483] width 1347 height 673
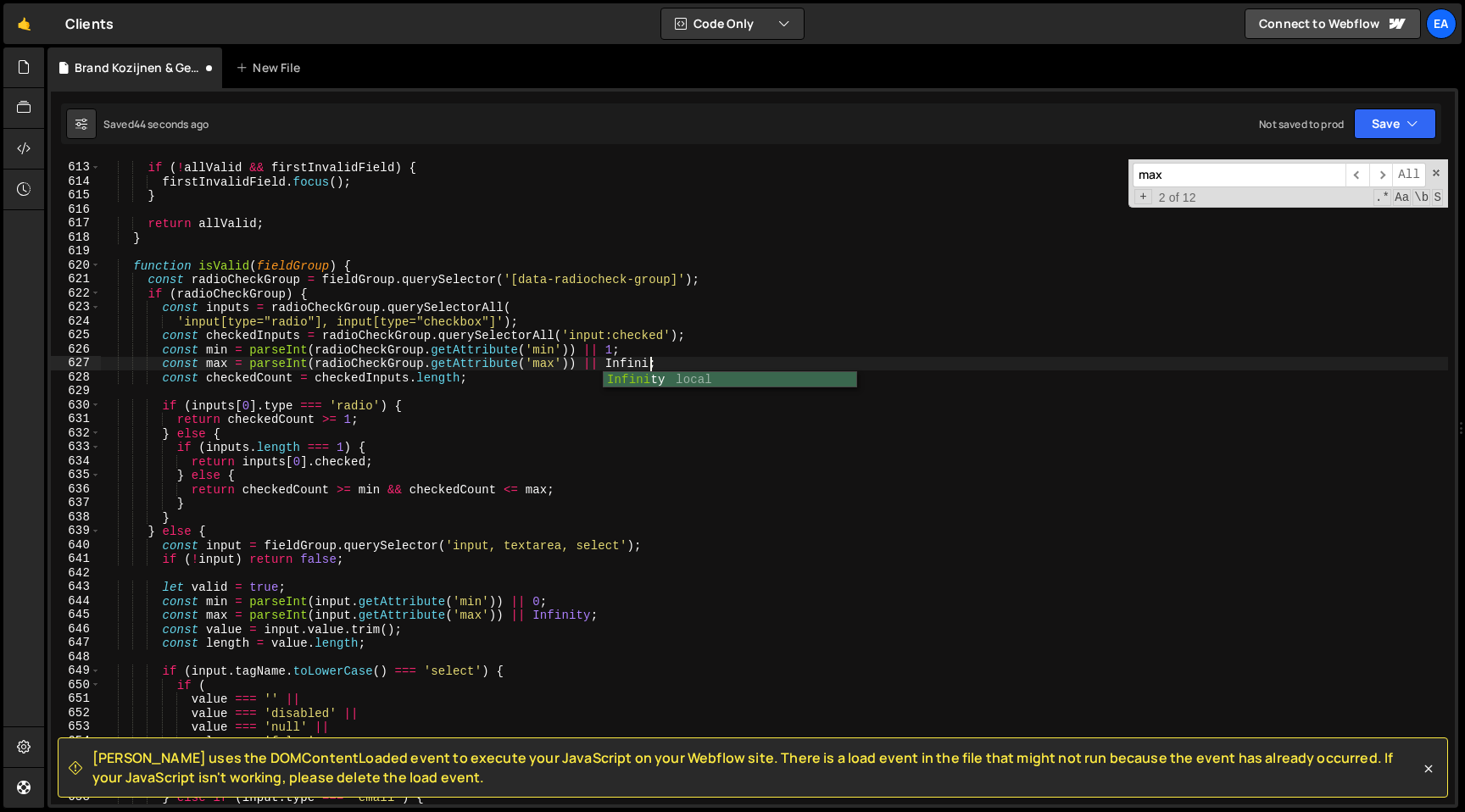
scroll to position [0, 38]
click at [1356, 175] on span "​" at bounding box center [1356, 174] width 23 height 24
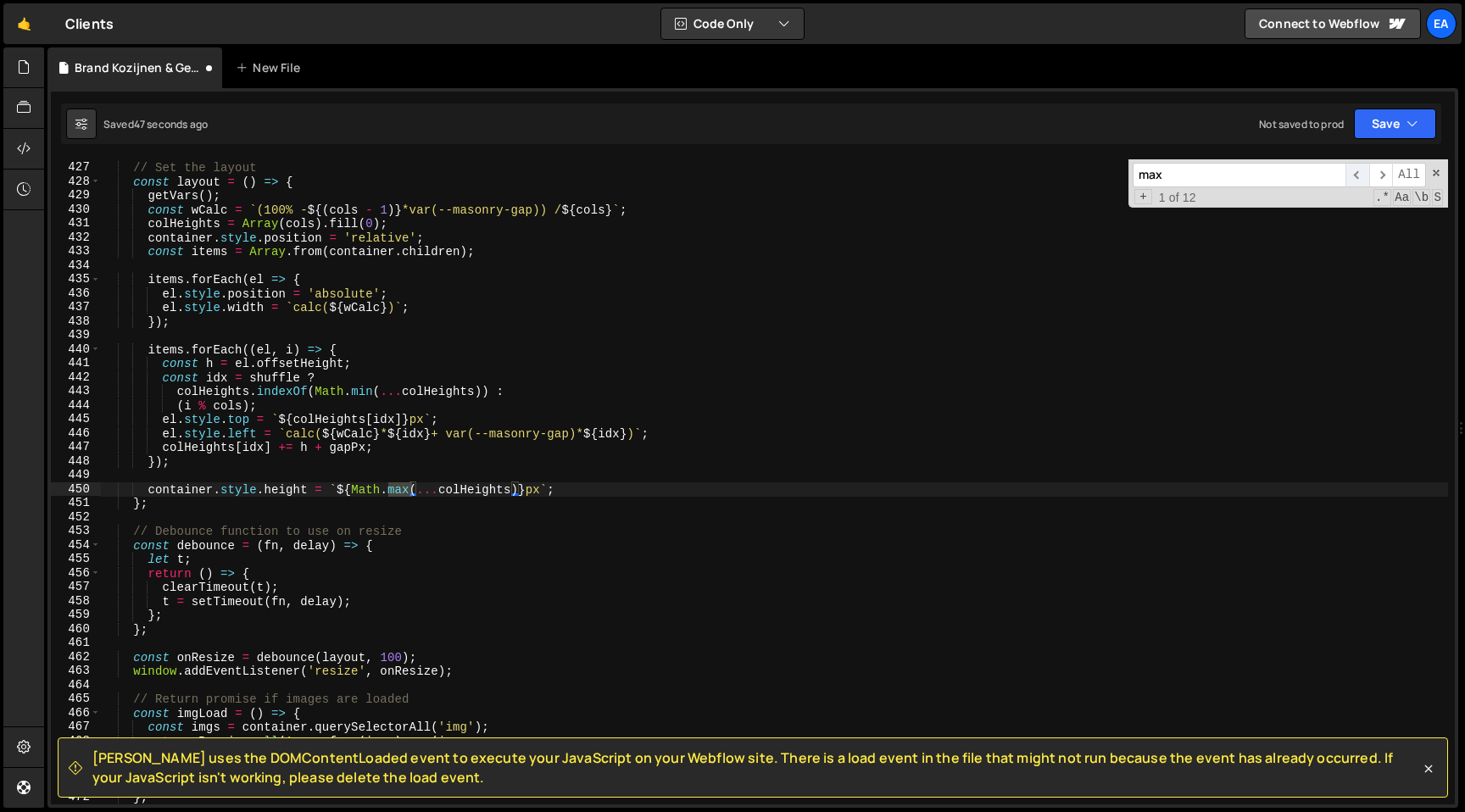
click at [1356, 175] on span "​" at bounding box center [1356, 174] width 23 height 24
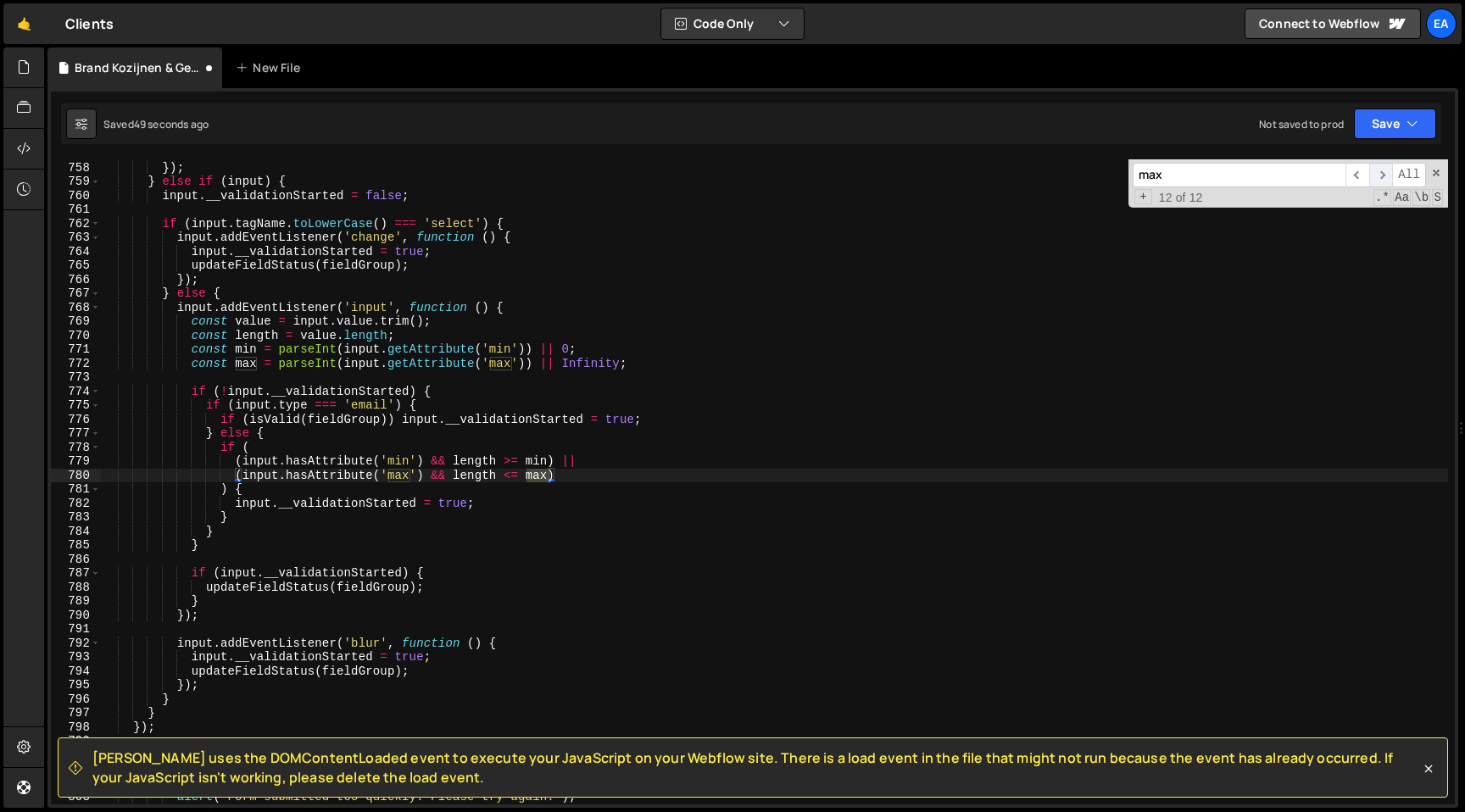
click at [1384, 173] on span "​" at bounding box center [1380, 174] width 23 height 24
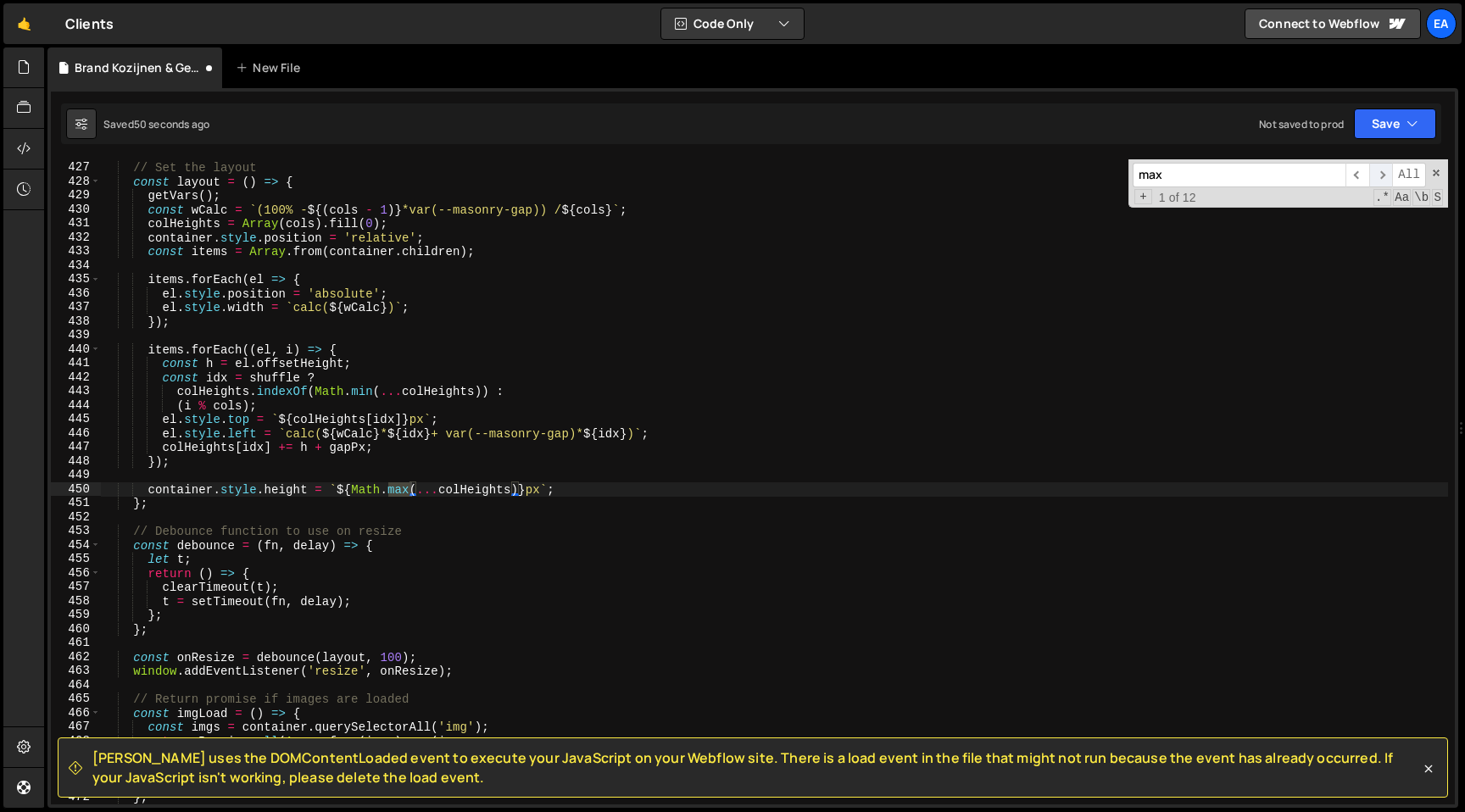
click at [1384, 173] on span "​" at bounding box center [1380, 174] width 23 height 24
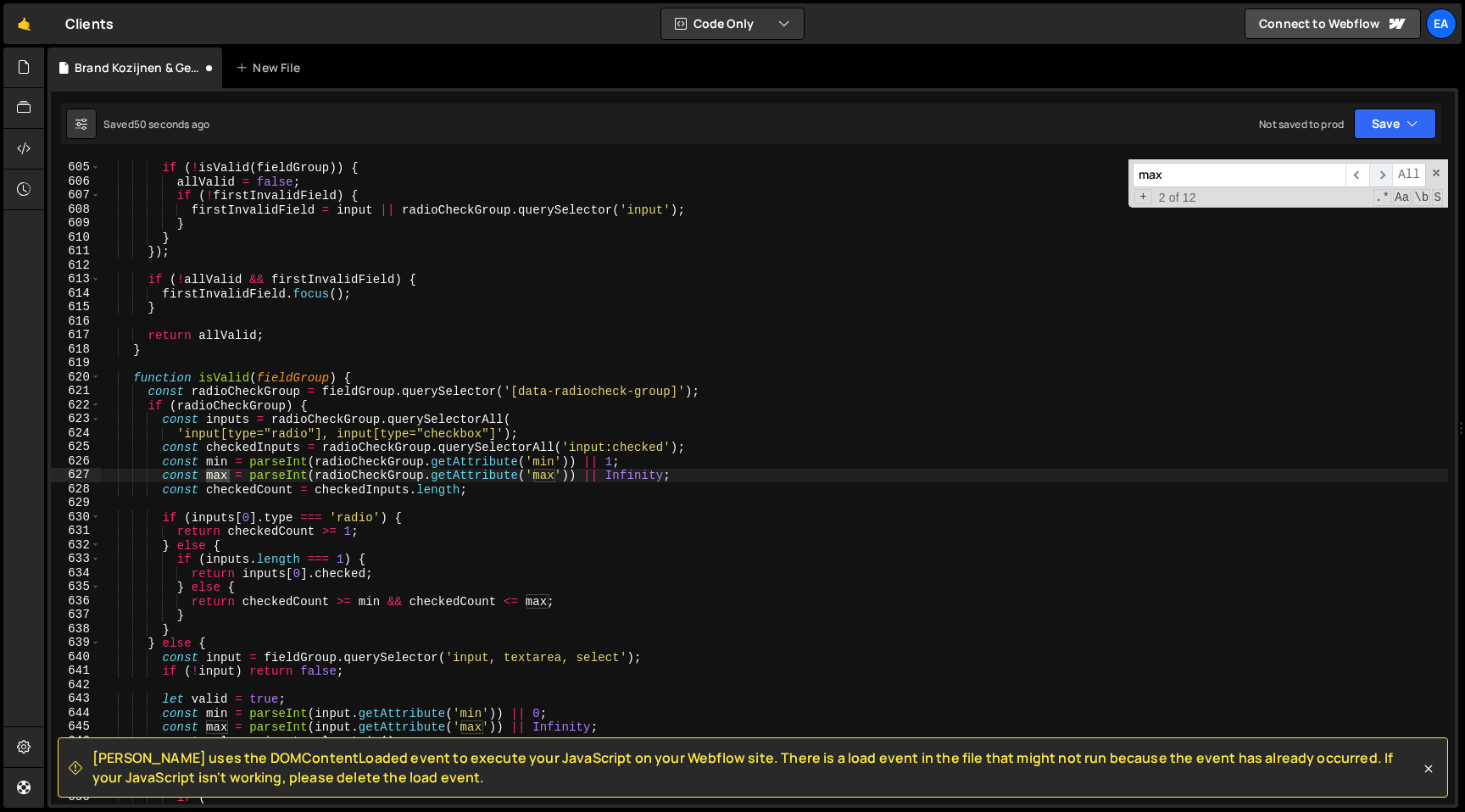
scroll to position [8447, 0]
click at [1384, 173] on span "​" at bounding box center [1380, 174] width 23 height 24
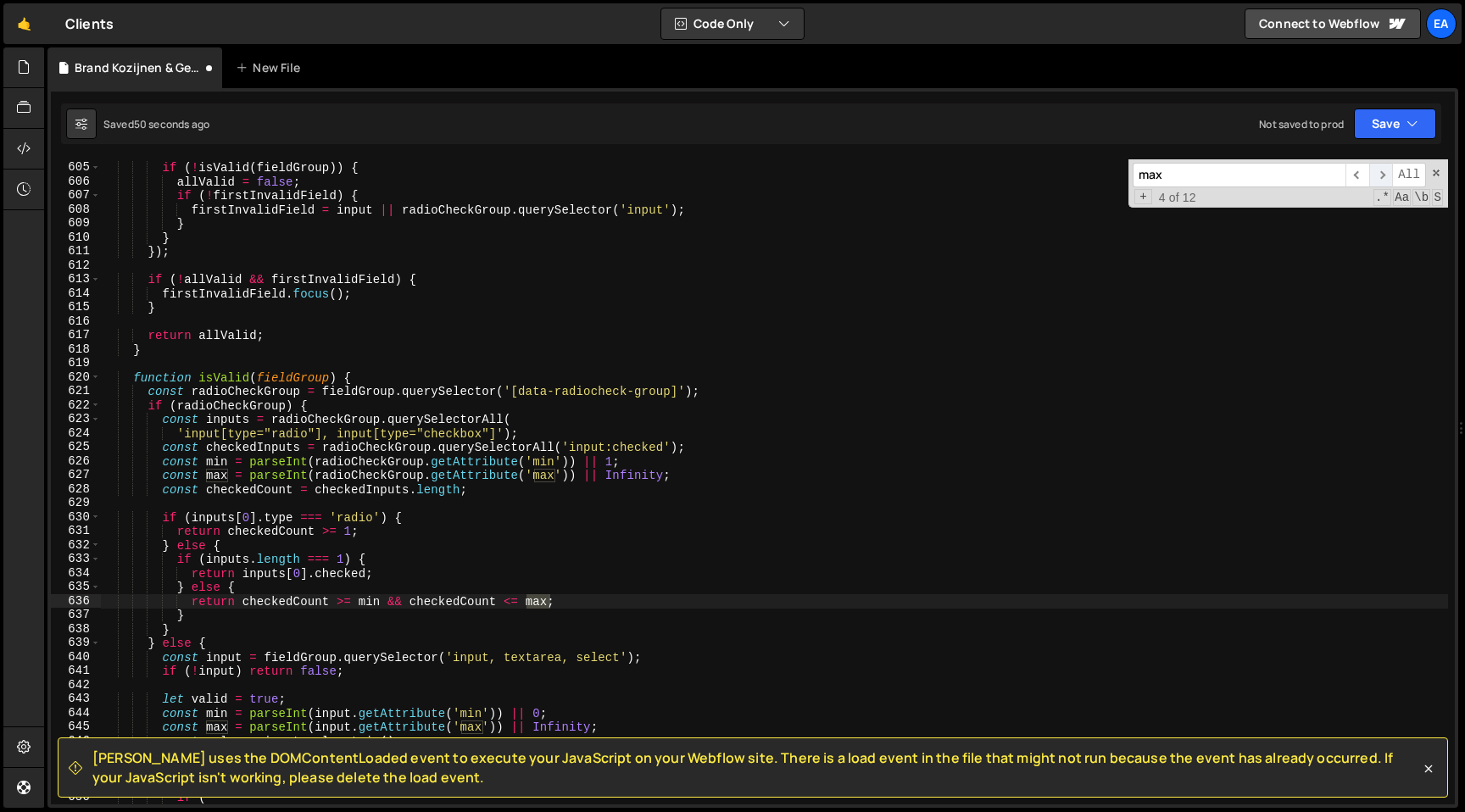
click at [1384, 173] on span "​" at bounding box center [1380, 174] width 23 height 24
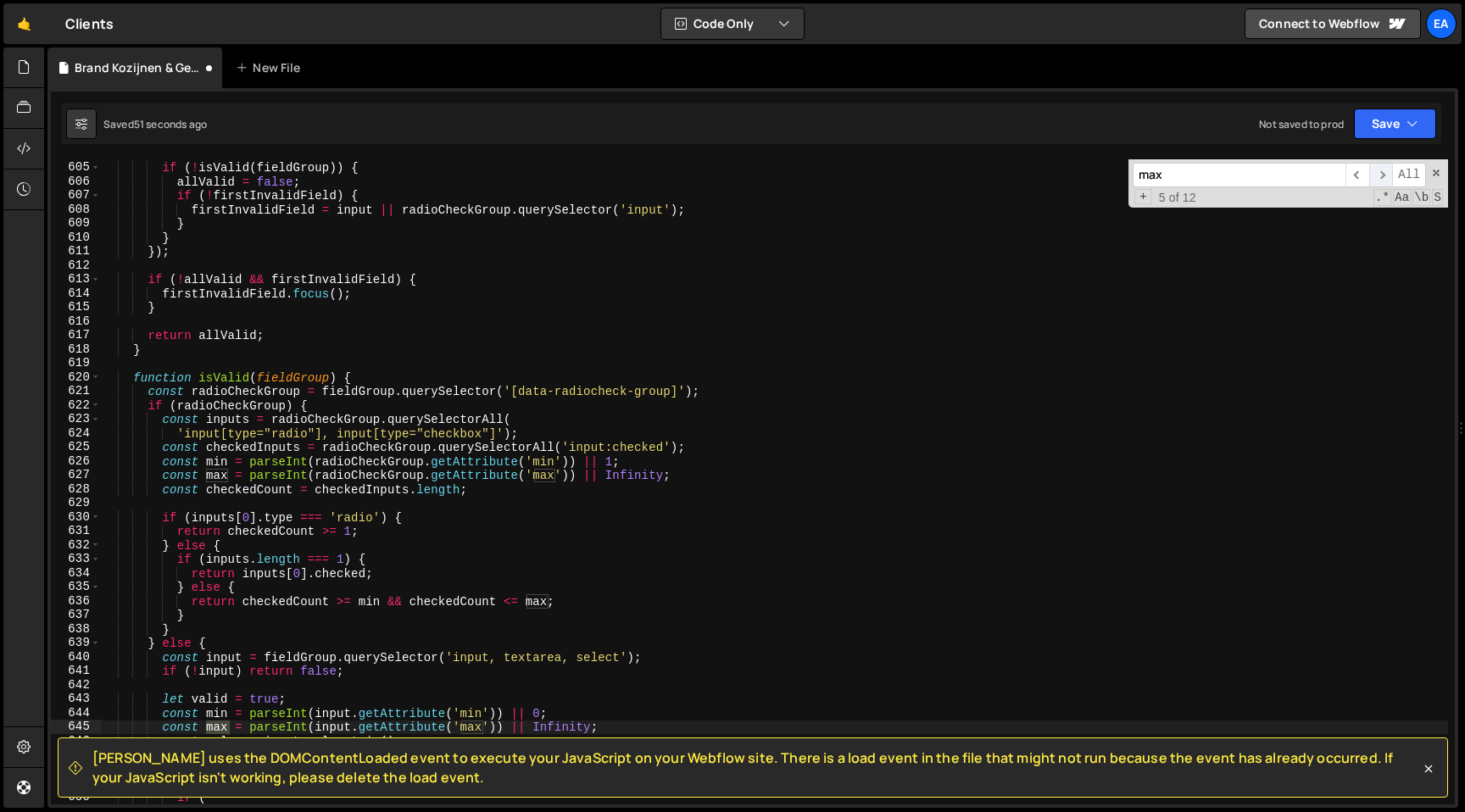
click at [1384, 173] on span "​" at bounding box center [1380, 174] width 23 height 24
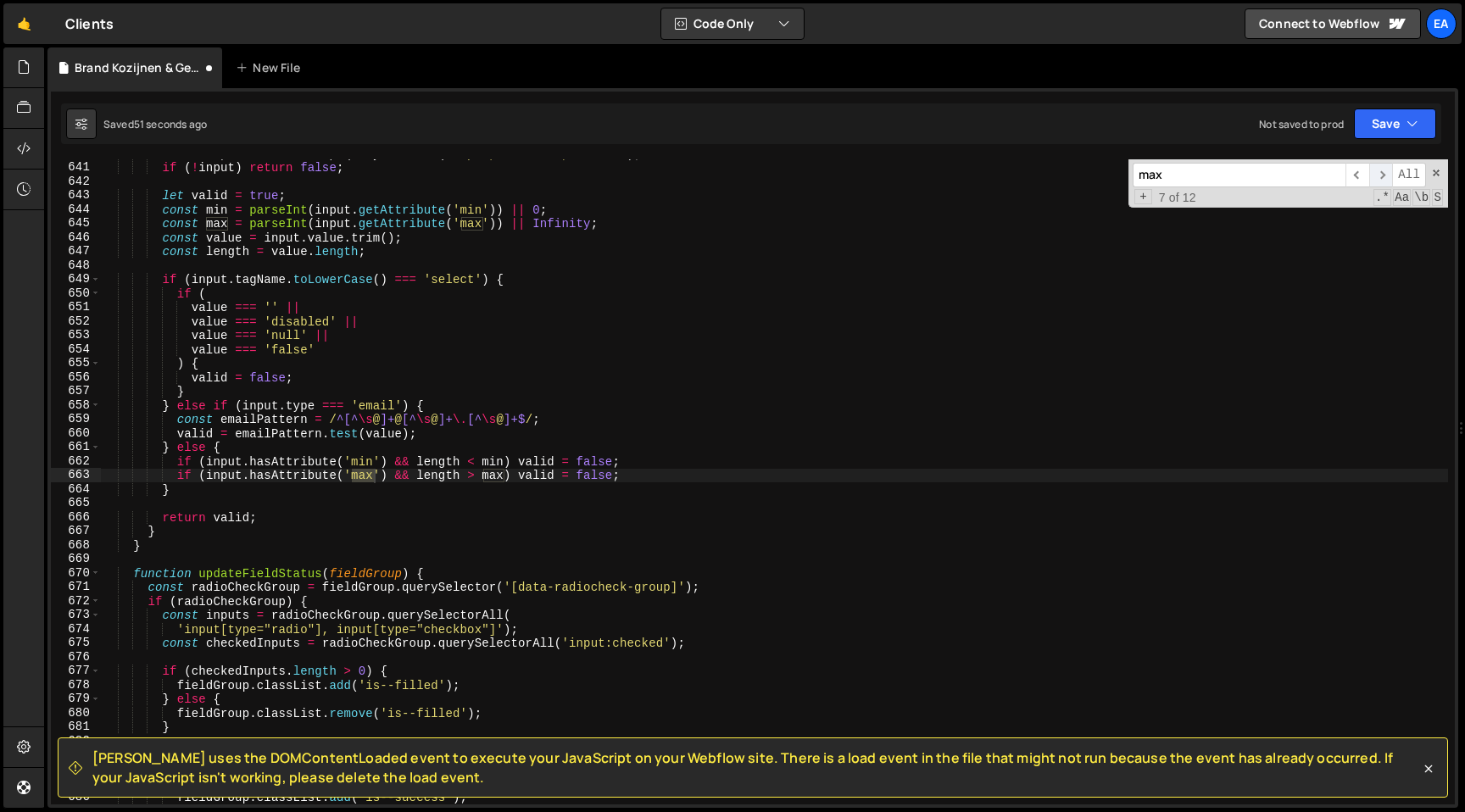
click at [1384, 173] on span "​" at bounding box center [1380, 174] width 23 height 24
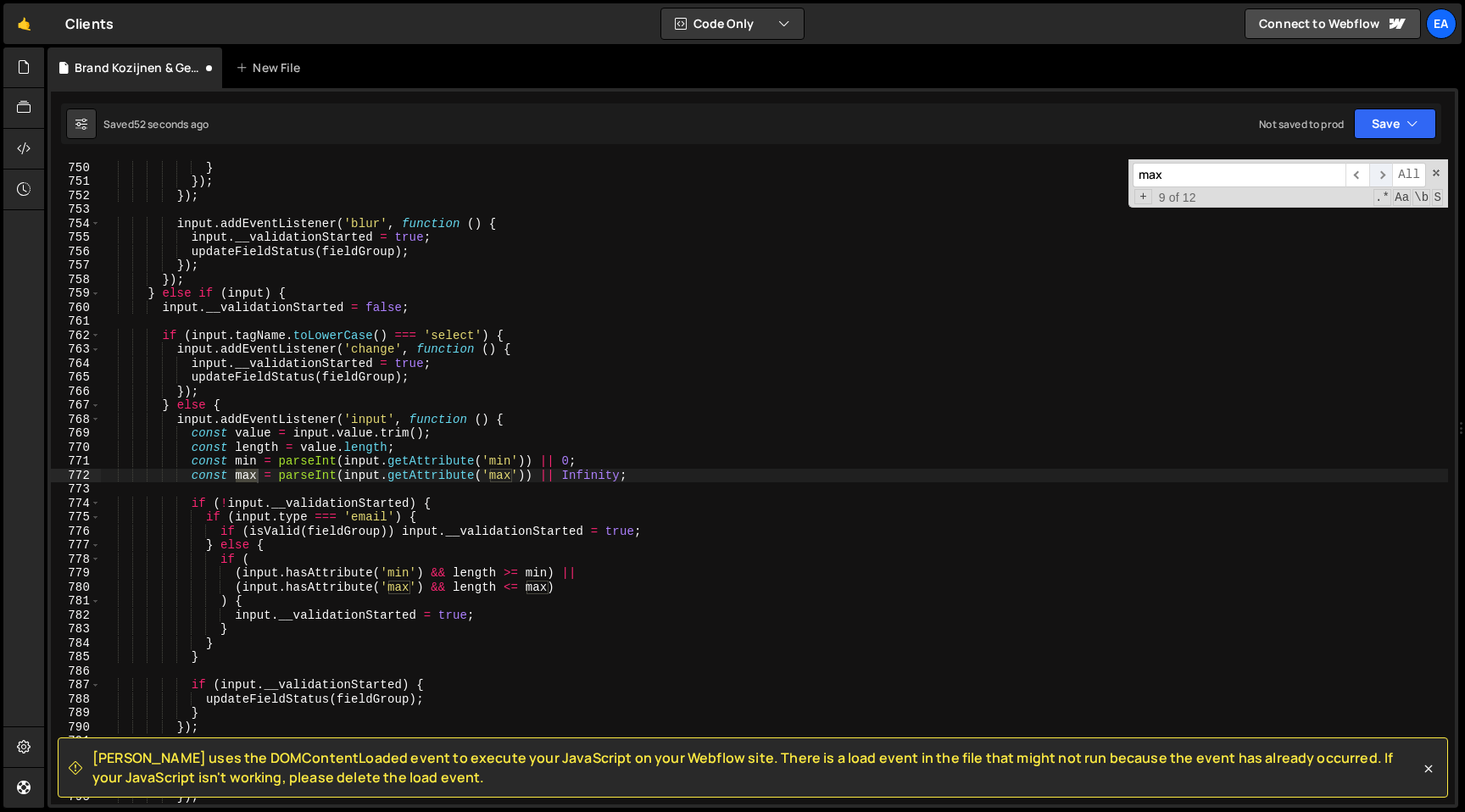
click at [1384, 173] on span "​" at bounding box center [1380, 174] width 23 height 24
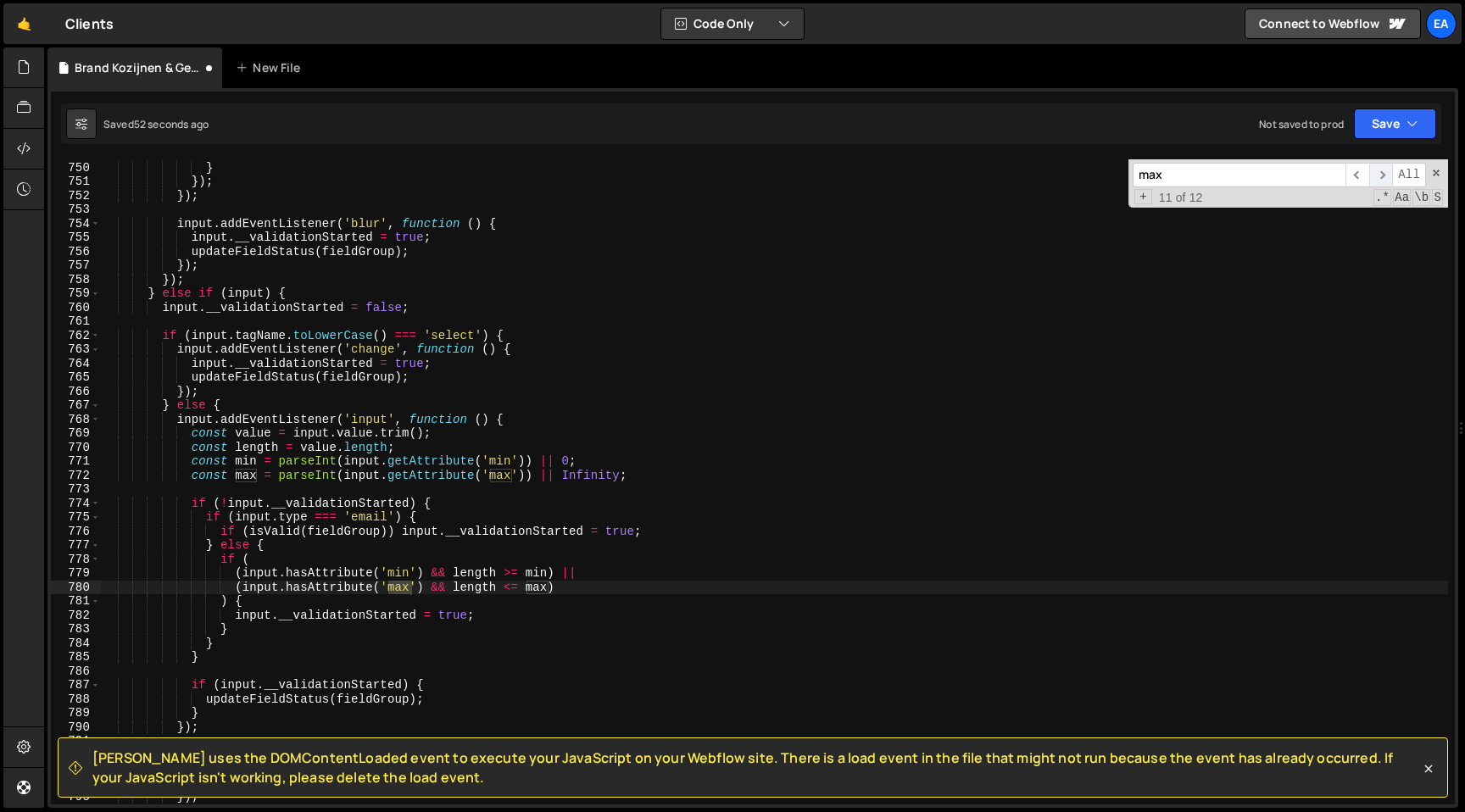
click at [1384, 173] on span "​" at bounding box center [1380, 174] width 23 height 24
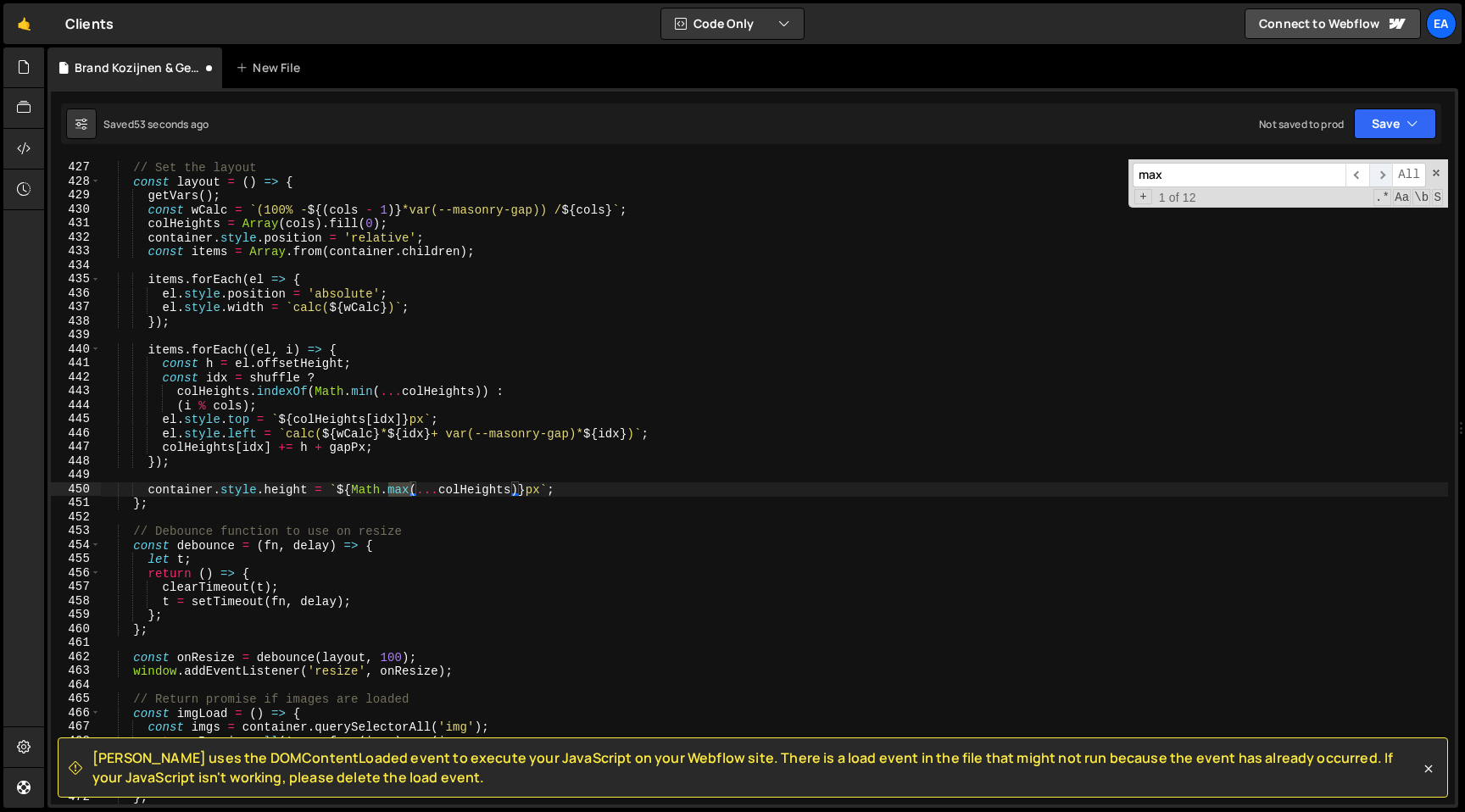
click at [1384, 173] on span "​" at bounding box center [1380, 174] width 23 height 24
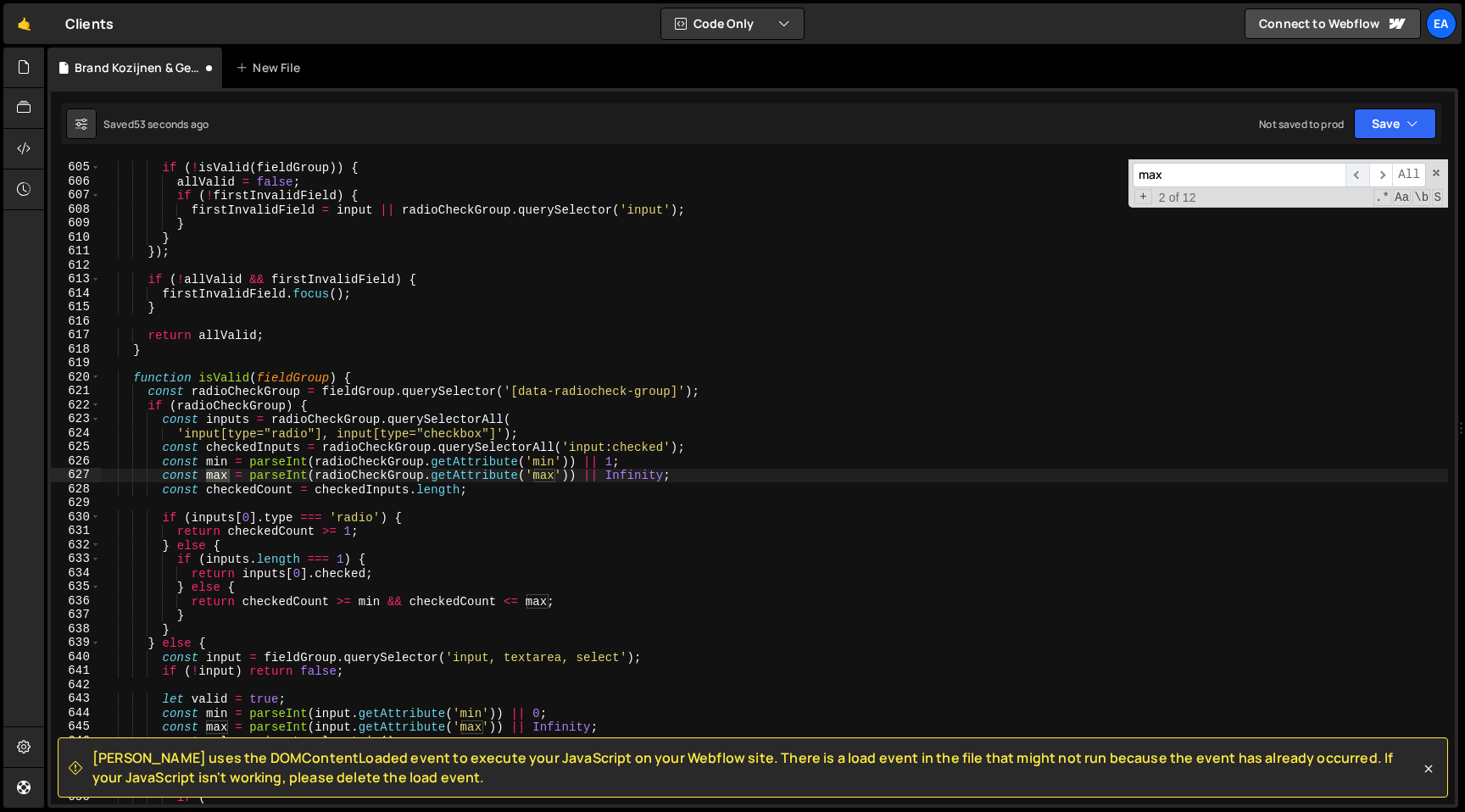
click at [1357, 172] on span "​" at bounding box center [1356, 174] width 23 height 24
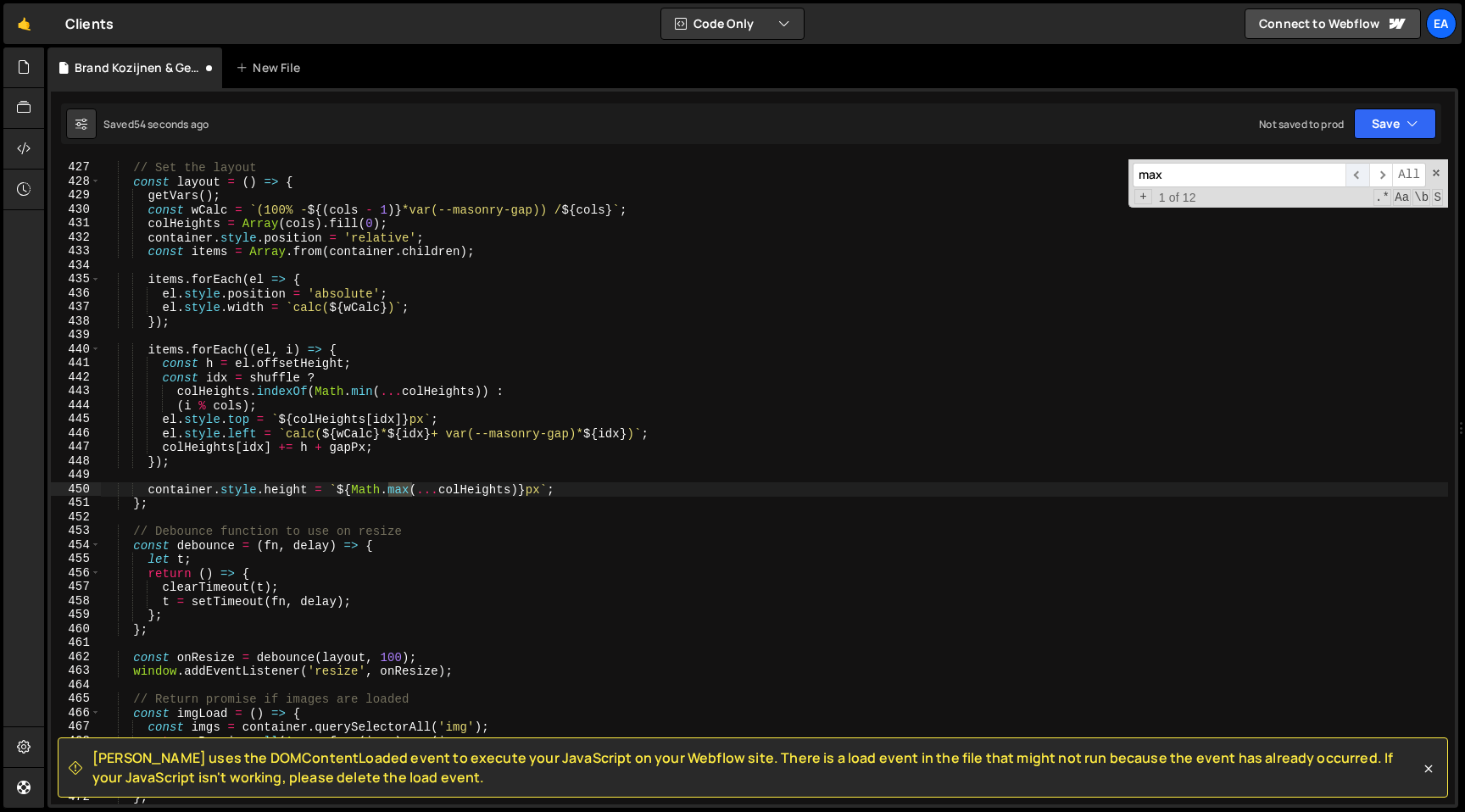
click at [1357, 172] on span "​" at bounding box center [1356, 174] width 23 height 24
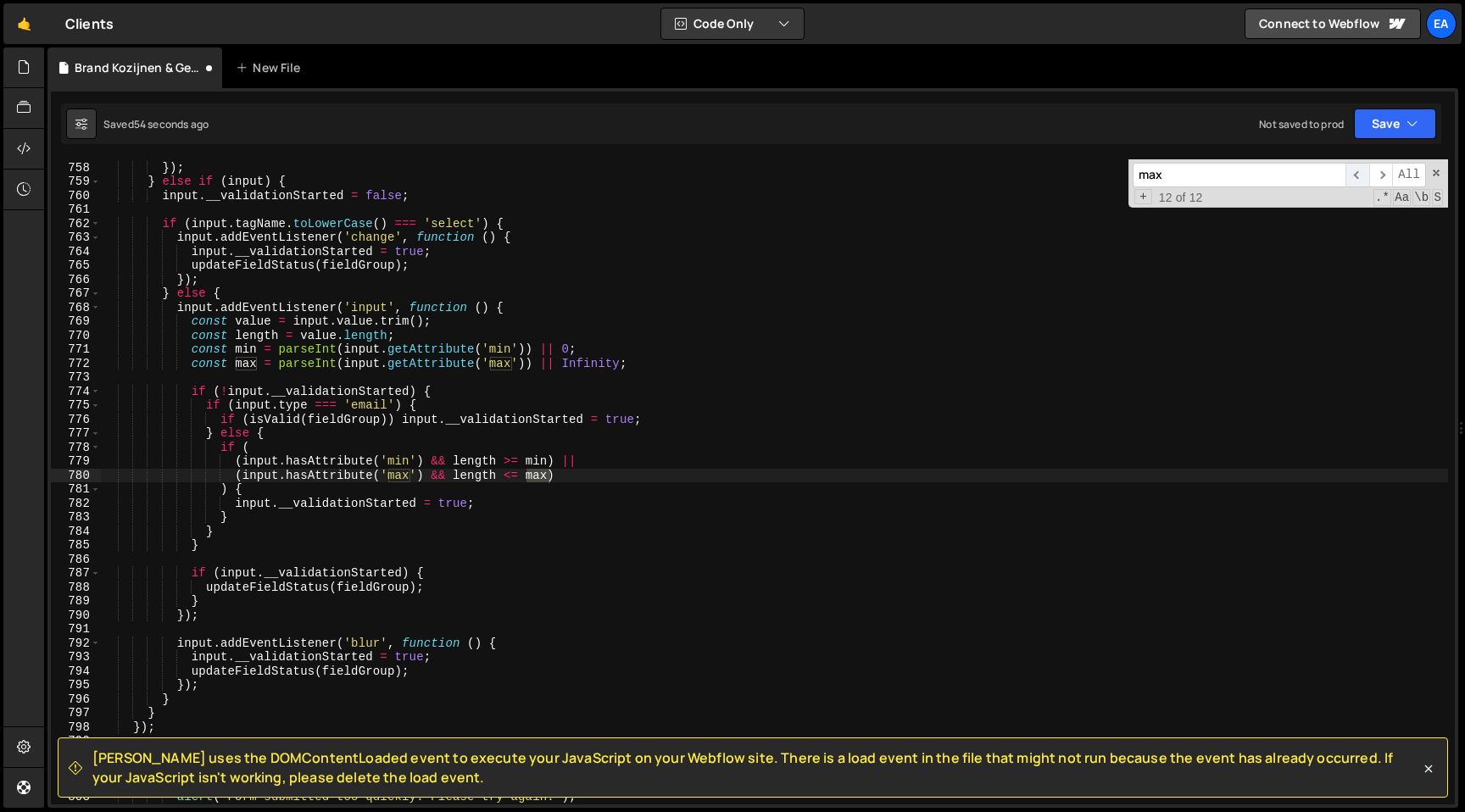
scroll to position [10586, 0]
click at [1383, 171] on span "​" at bounding box center [1380, 174] width 23 height 24
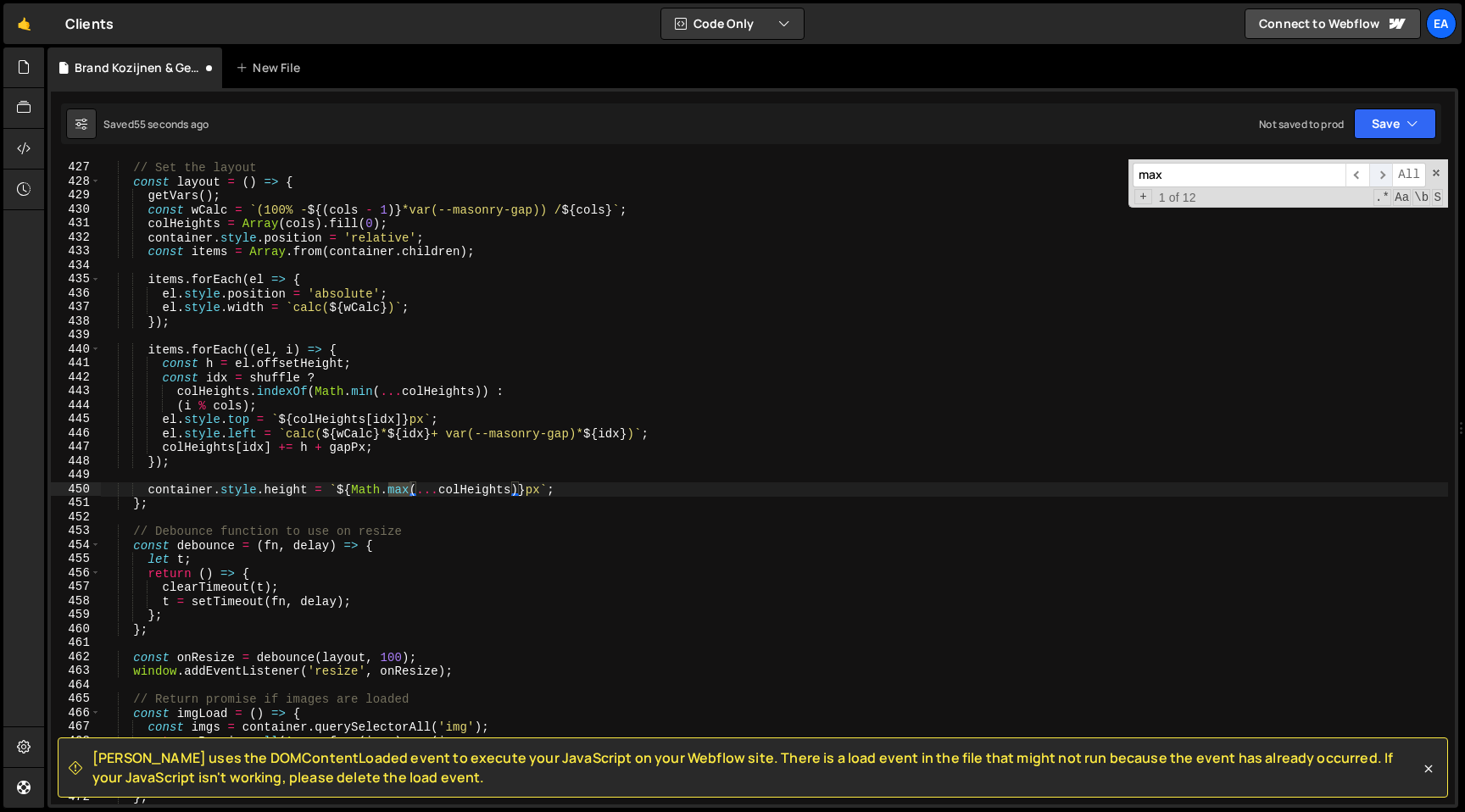
click at [1383, 171] on span "​" at bounding box center [1380, 174] width 23 height 24
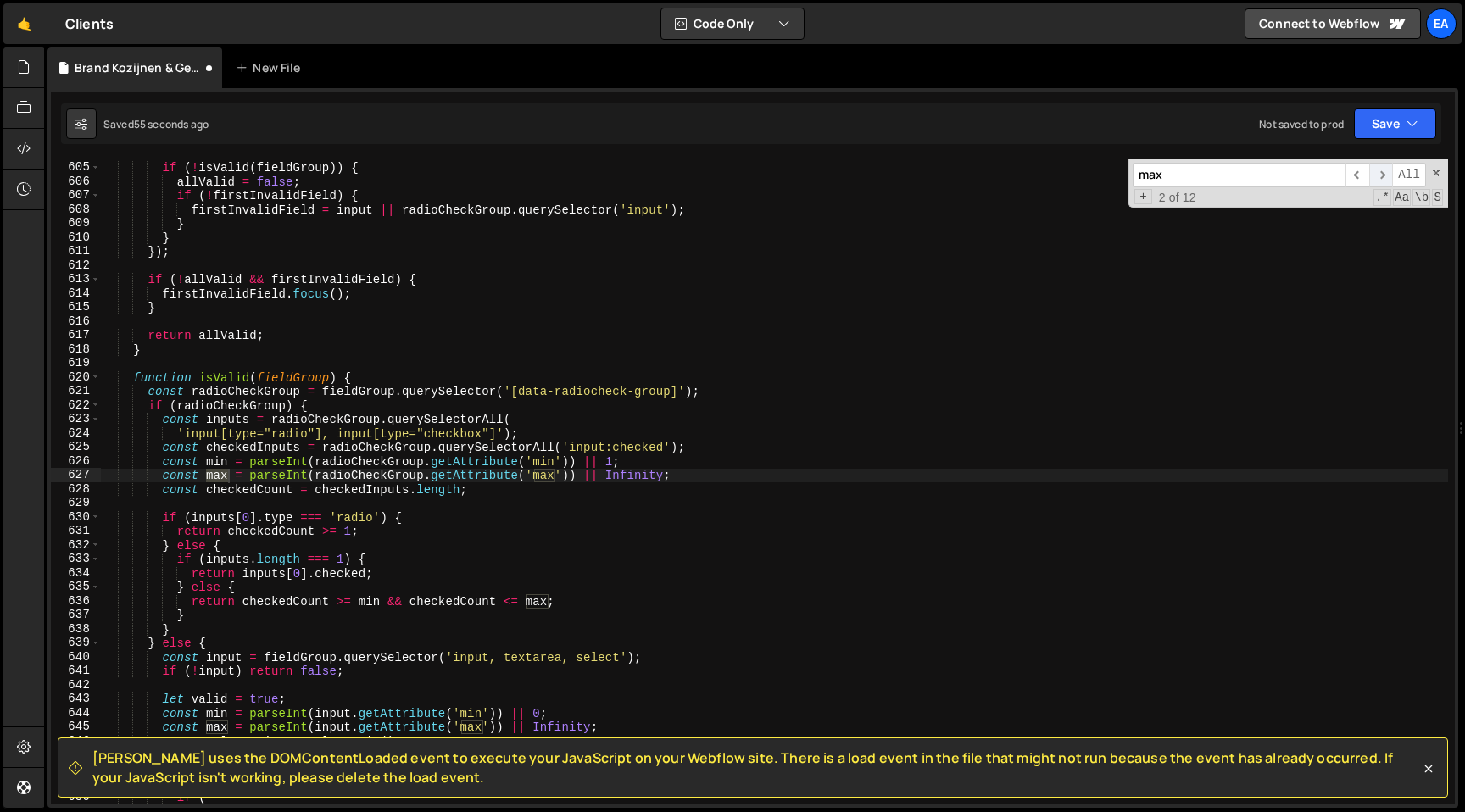
click at [1383, 171] on span "​" at bounding box center [1380, 174] width 23 height 24
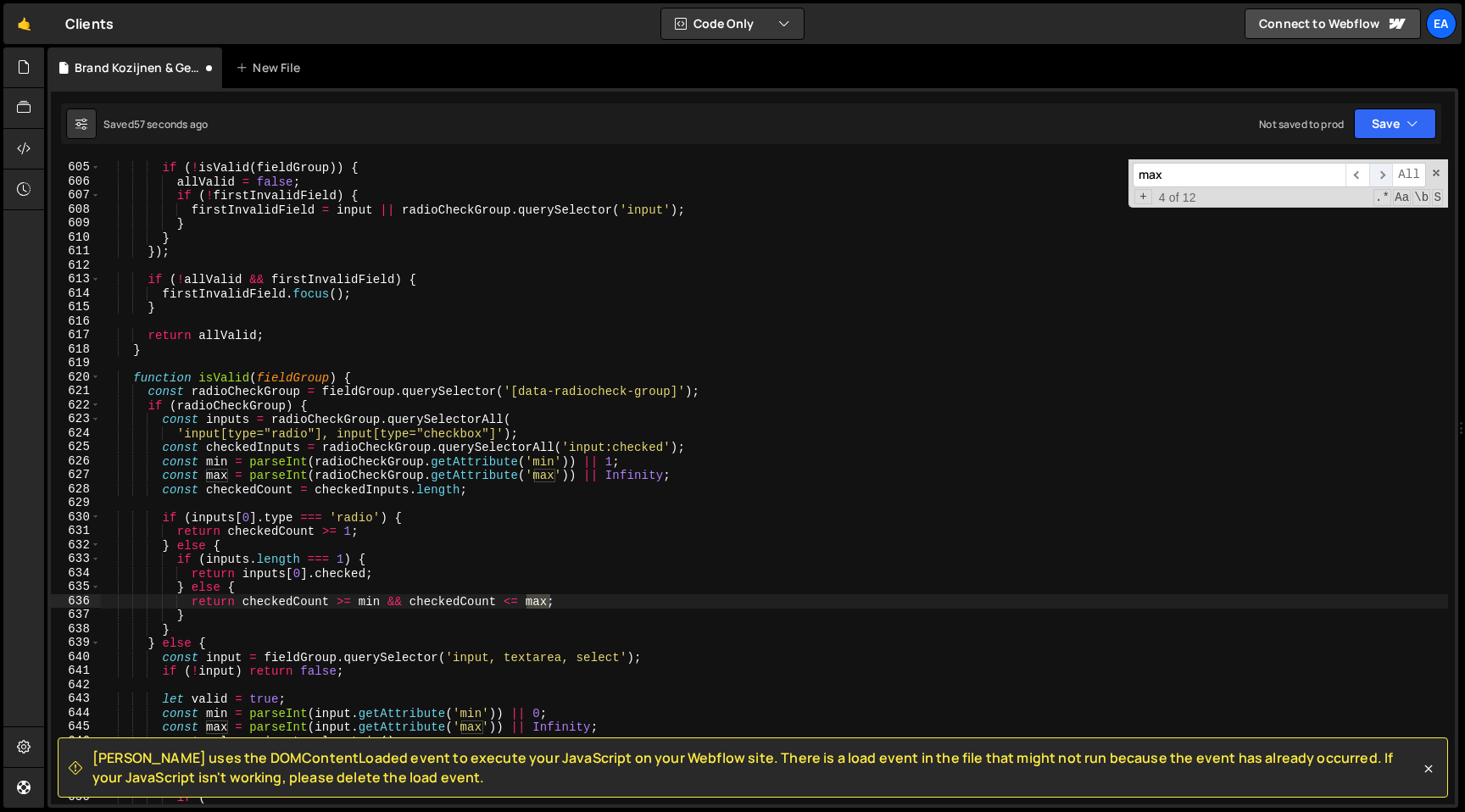
click at [1382, 172] on span "​" at bounding box center [1380, 174] width 23 height 24
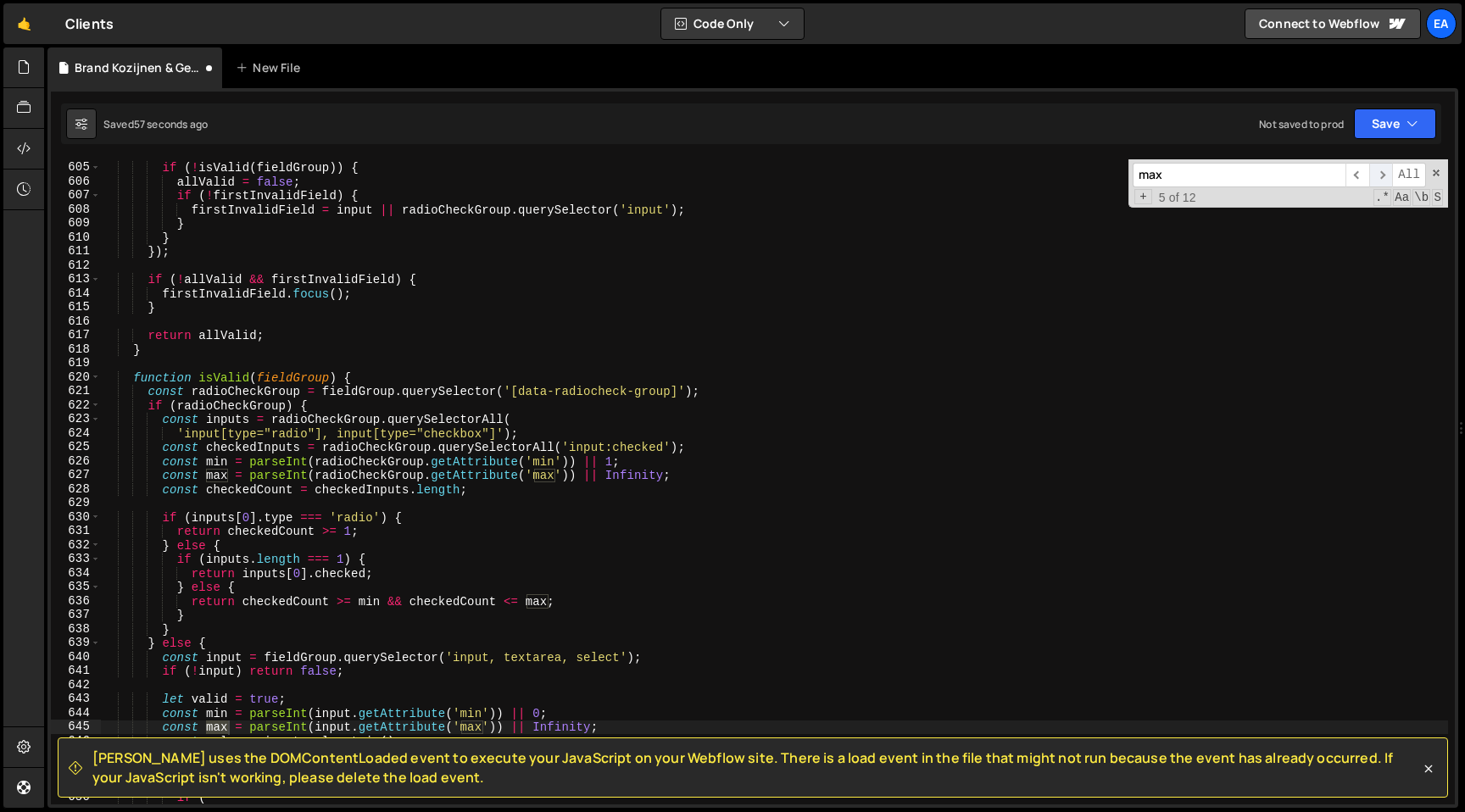
click at [1382, 172] on span "​" at bounding box center [1380, 174] width 23 height 24
type textarea "'input[type="radio"], input[type="checkbox"]');"
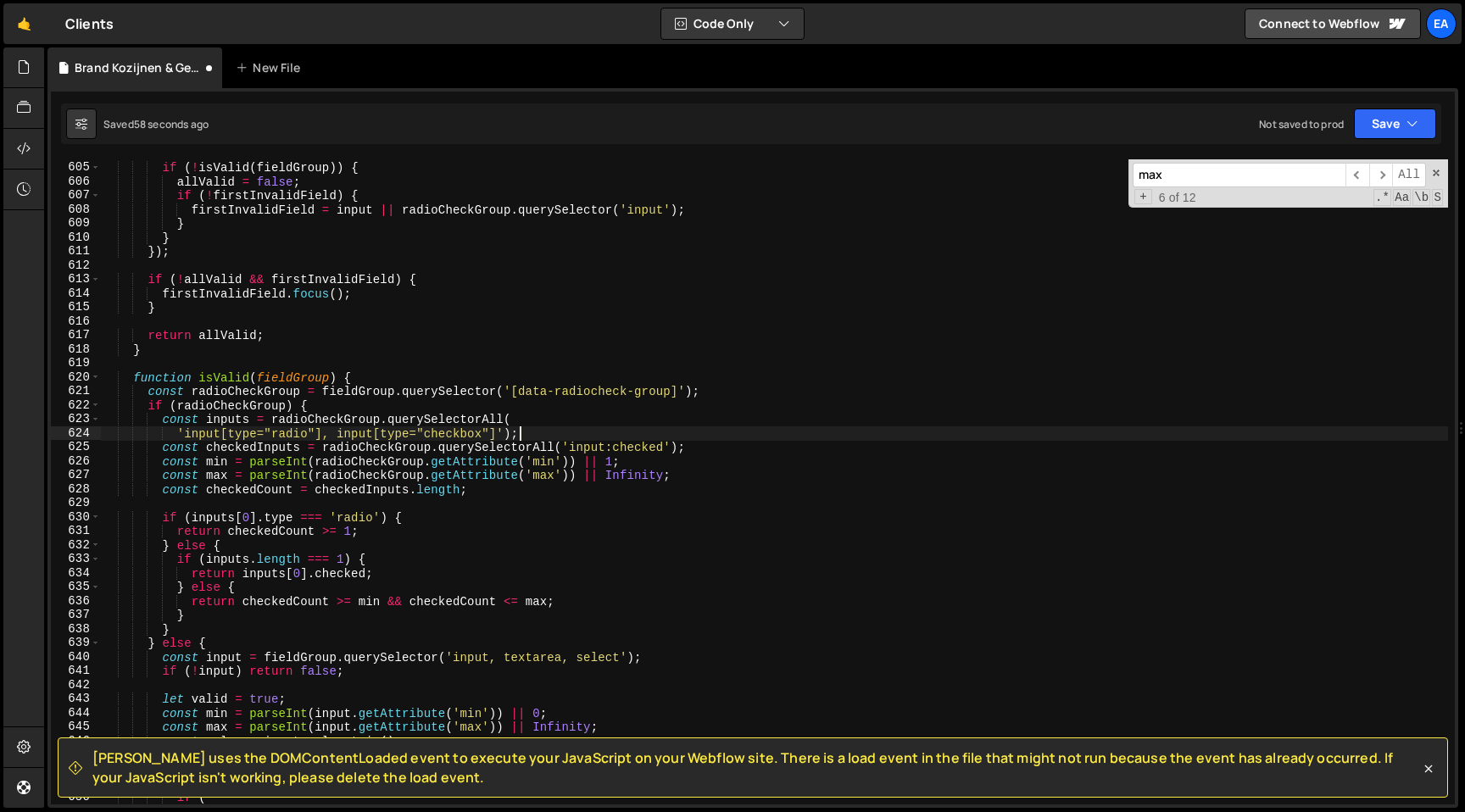
scroll to position [0, 28]
click at [1035, 428] on div "if ( ! isValid ( fieldGroup )) { allValid = false ; if ( ! firstInvalidField ) …" at bounding box center [774, 483] width 1347 height 673
click at [1426, 767] on icon at bounding box center [1428, 769] width 8 height 8
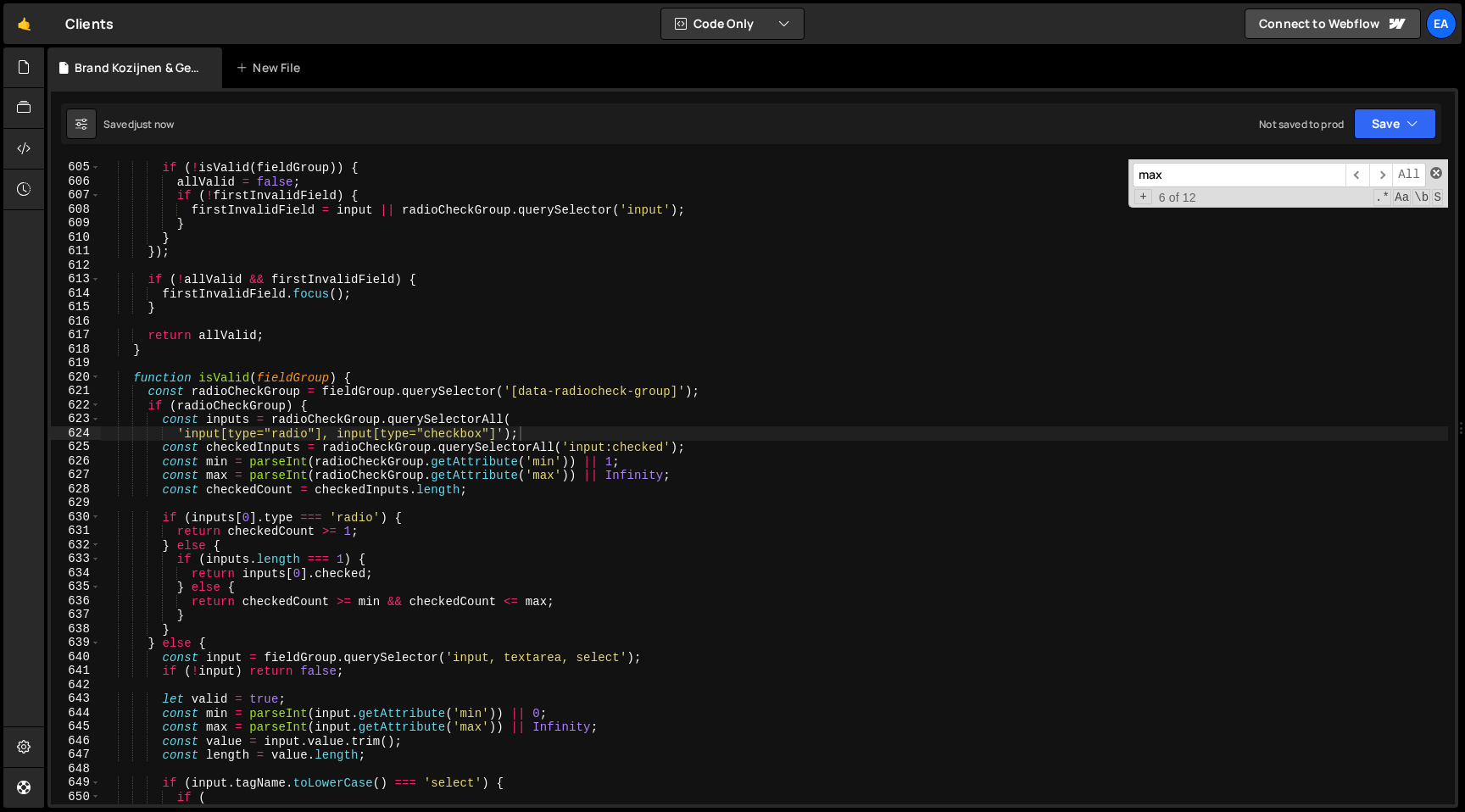
click at [1436, 177] on span at bounding box center [1436, 173] width 12 height 12
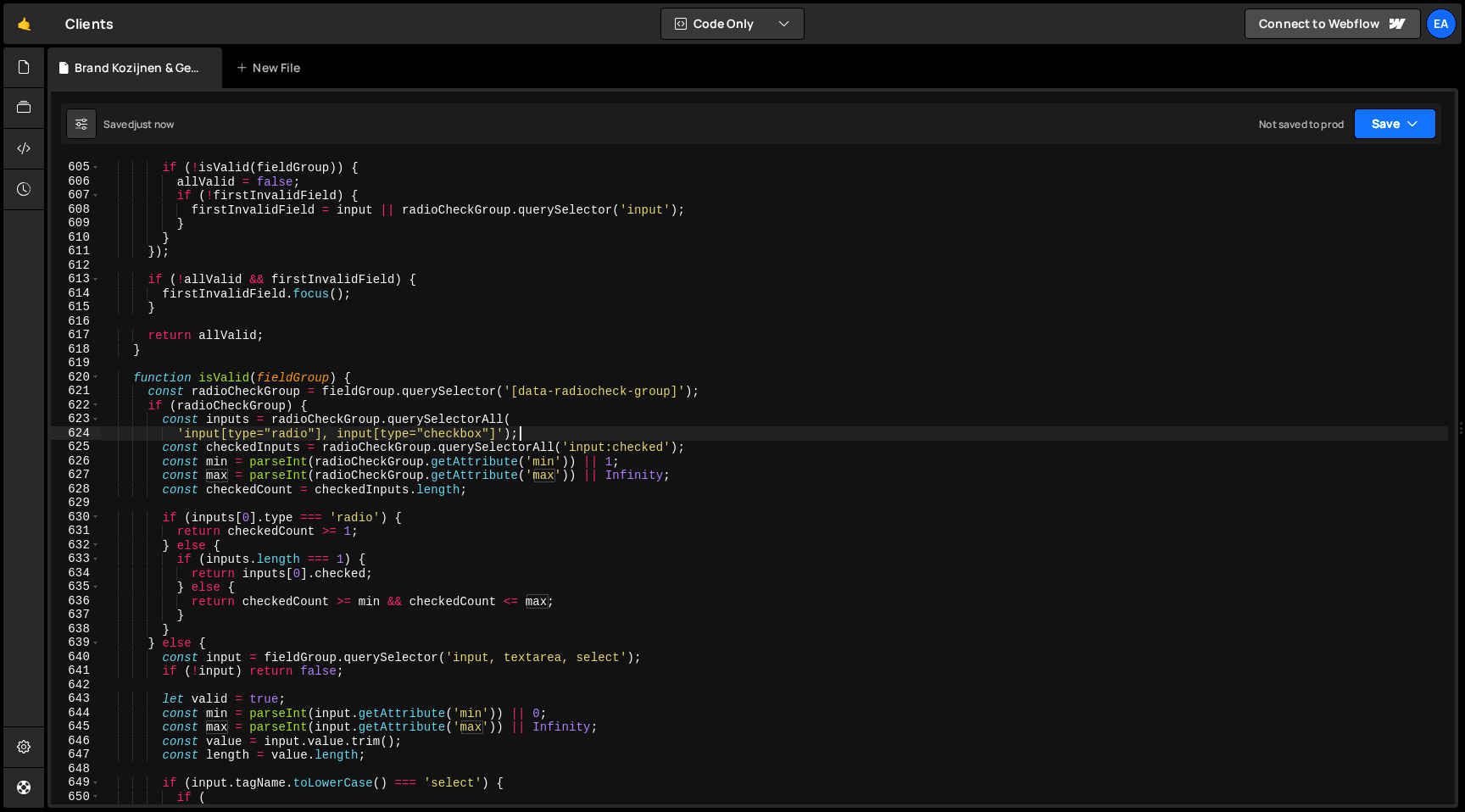
click at [1410, 125] on icon "button" at bounding box center [1412, 124] width 12 height 17
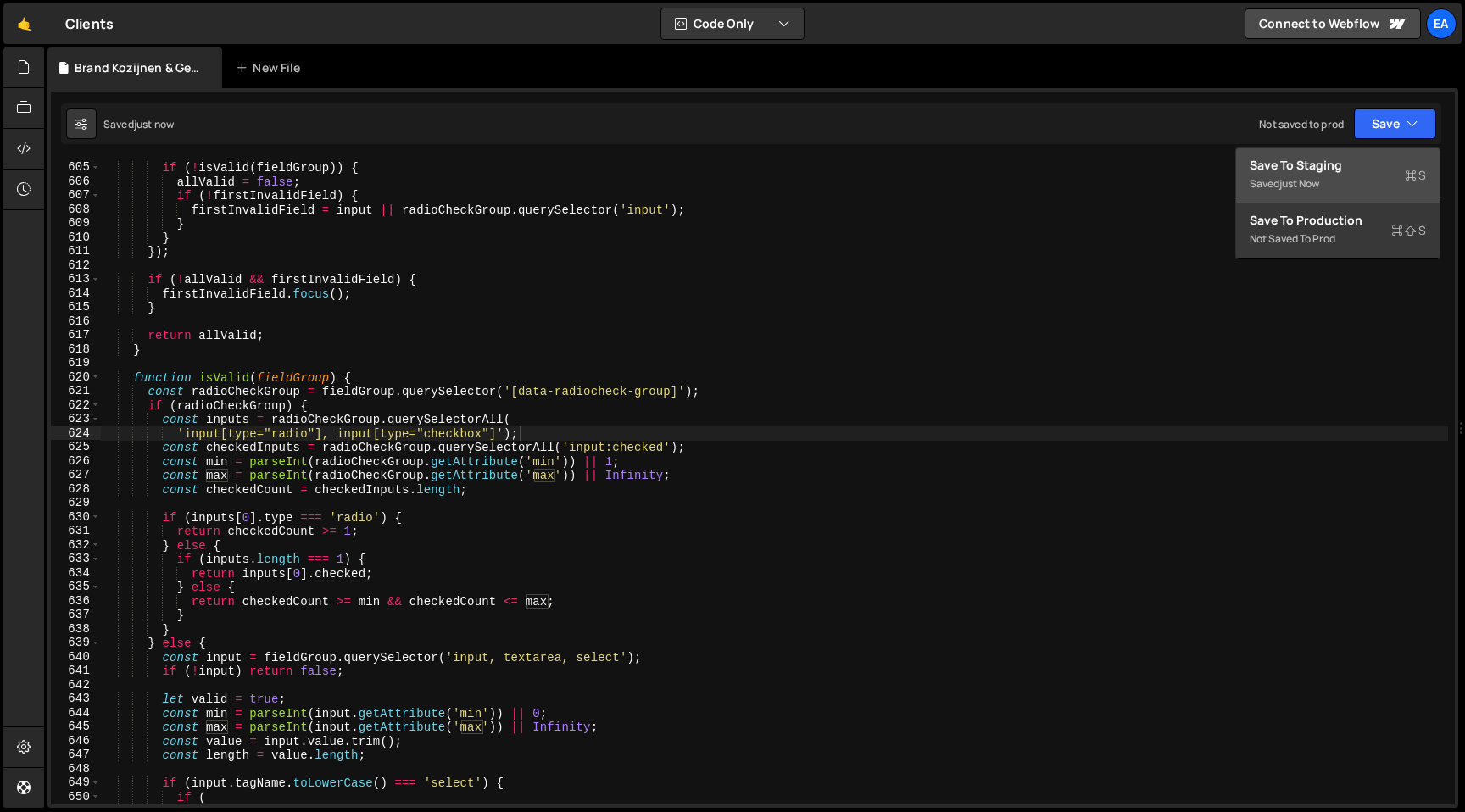
click at [1362, 165] on div "Save to Staging S" at bounding box center [1337, 166] width 176 height 17
